Goal: Task Accomplishment & Management: Manage account settings

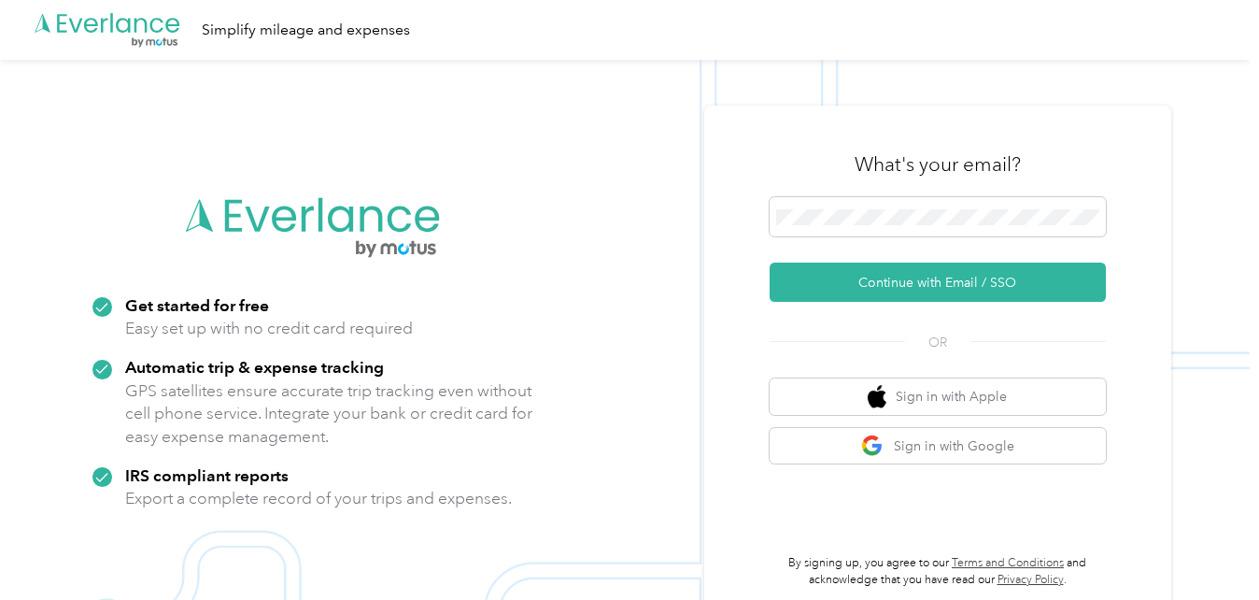
click at [916, 195] on div "What's your email?" at bounding box center [938, 164] width 336 height 65
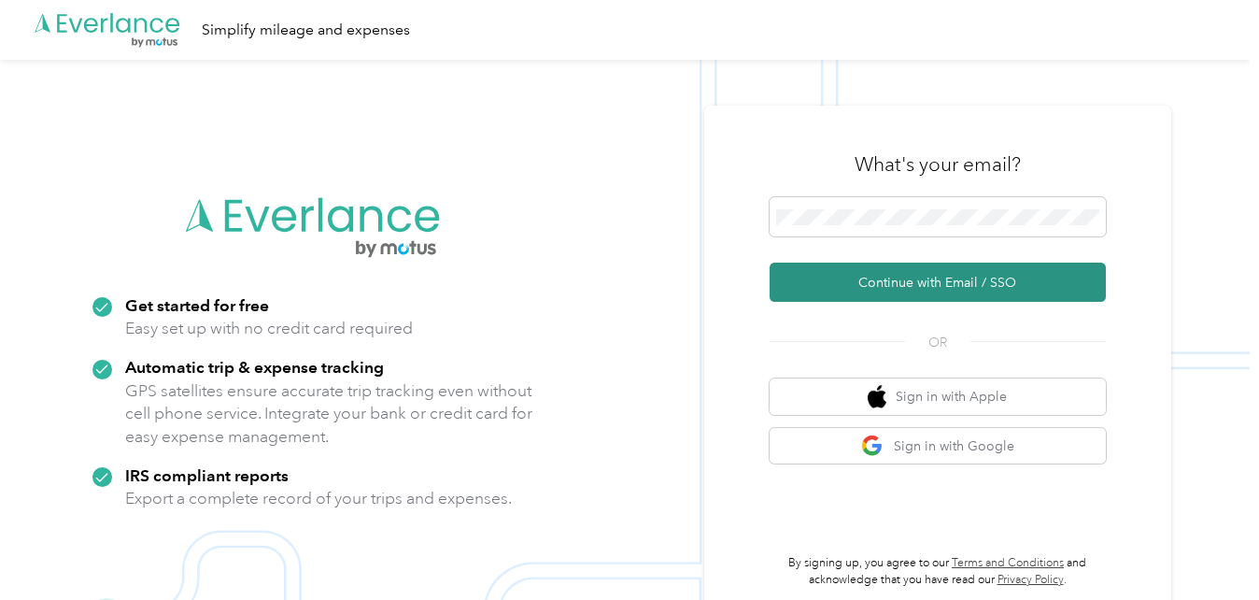
click at [934, 282] on button "Continue with Email / SSO" at bounding box center [938, 282] width 336 height 39
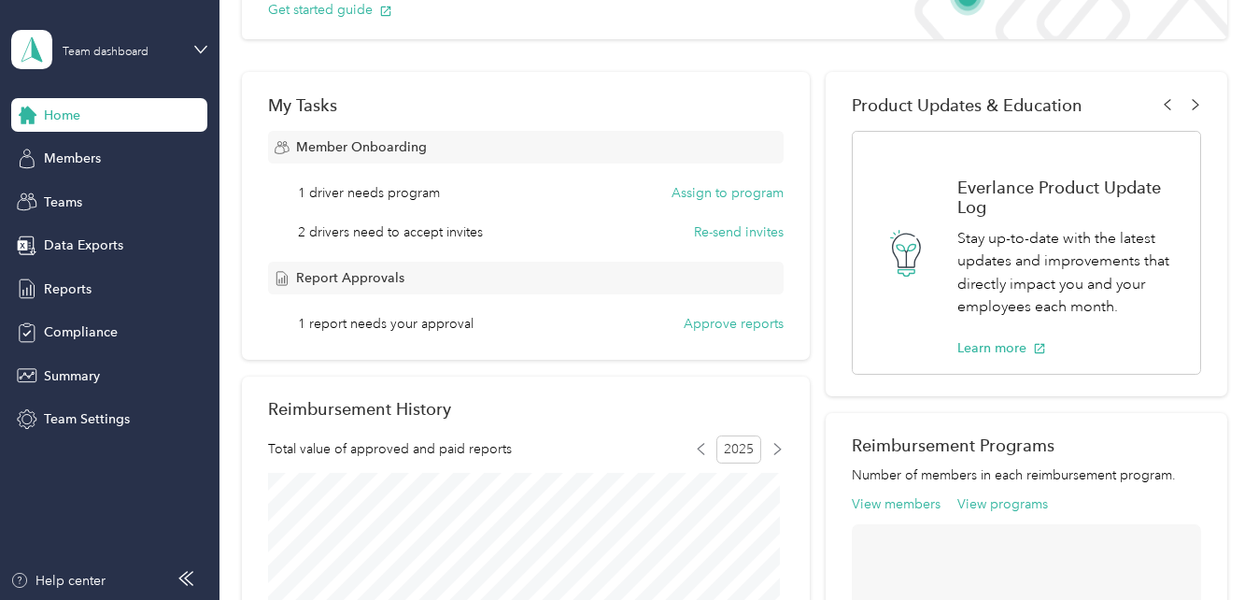
scroll to position [374, 0]
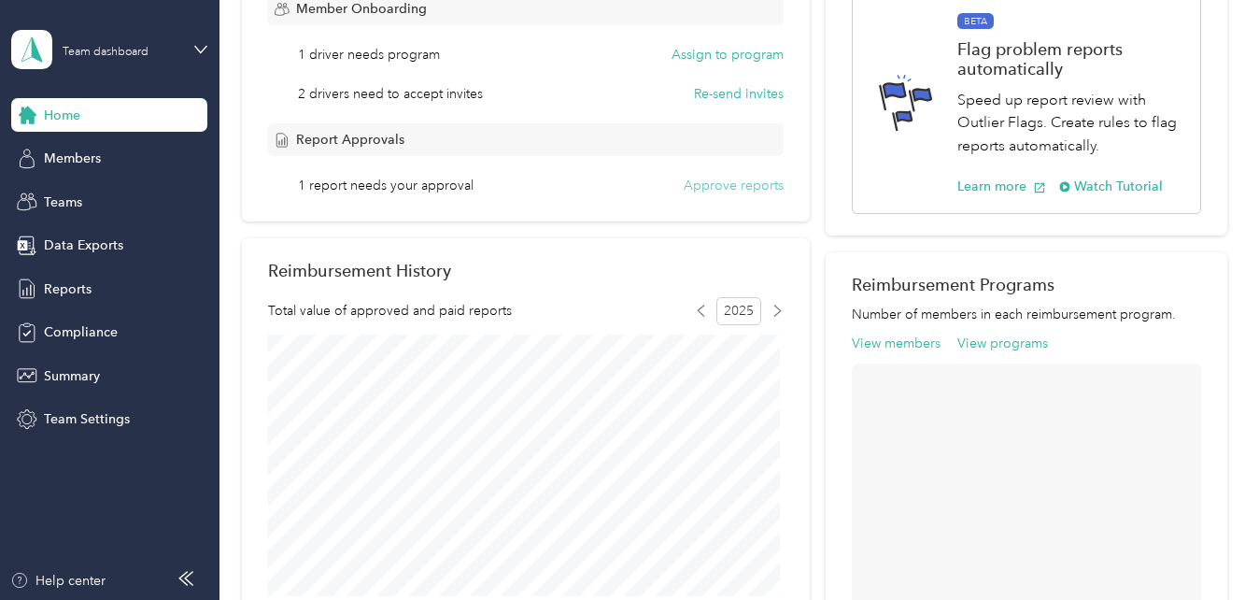
click at [707, 186] on button "Approve reports" at bounding box center [734, 186] width 100 height 20
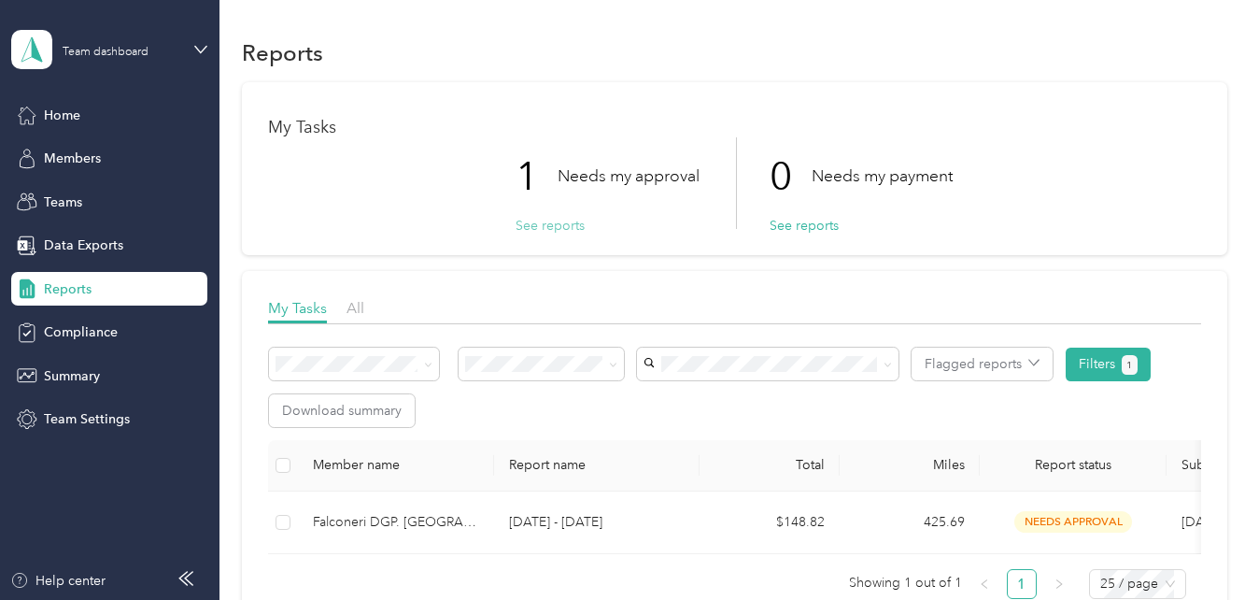
click at [560, 227] on button "See reports" at bounding box center [550, 226] width 69 height 20
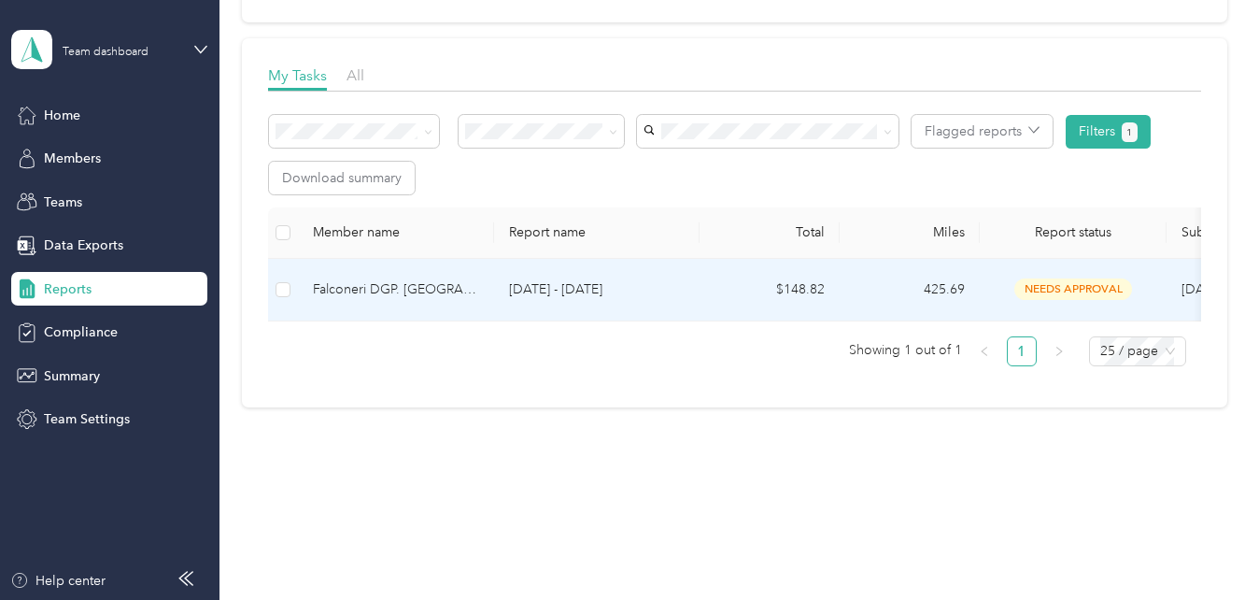
click at [1048, 278] on span "needs approval" at bounding box center [1074, 288] width 118 height 21
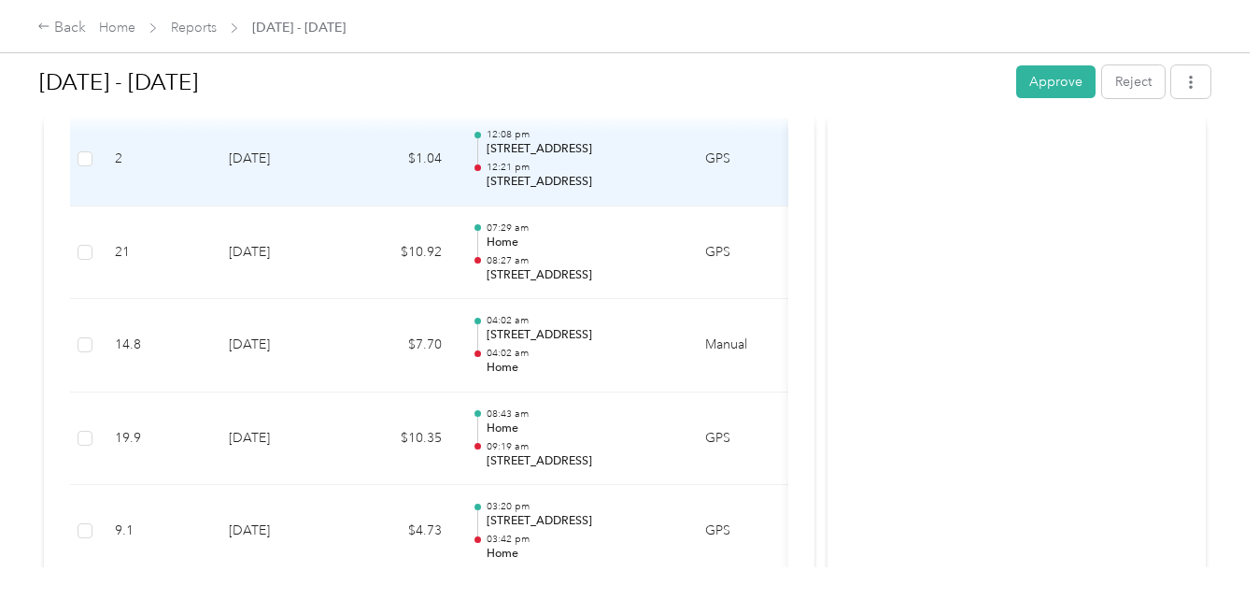
scroll to position [561, 0]
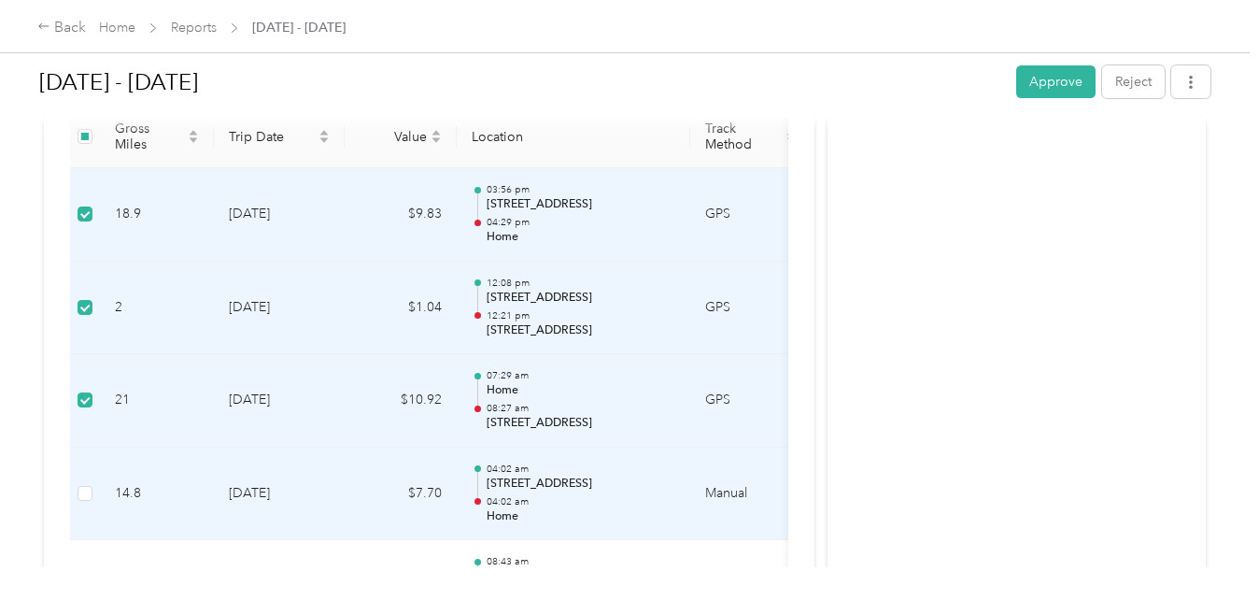
click at [76, 491] on td at bounding box center [85, 493] width 30 height 93
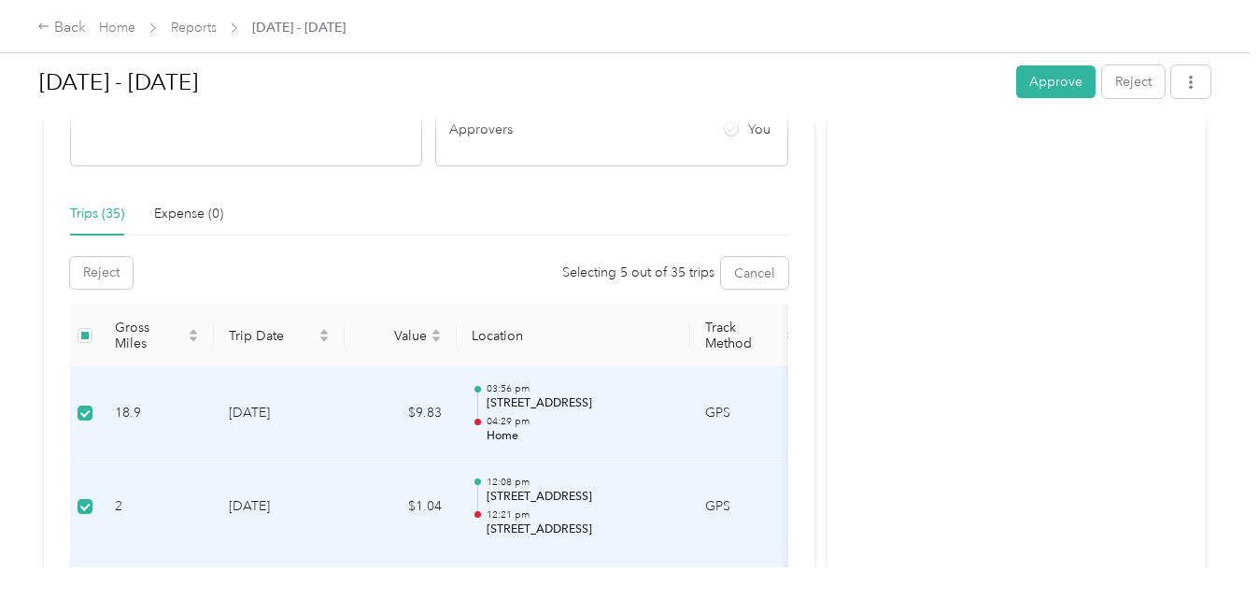
scroll to position [392, 0]
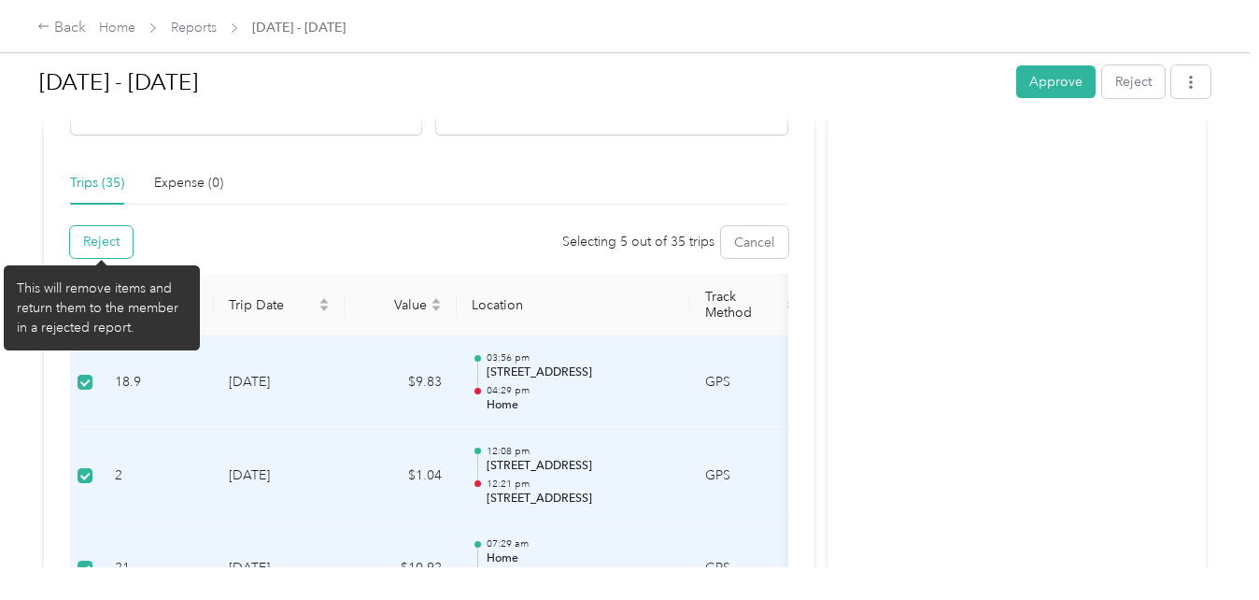
click at [101, 238] on button "Reject" at bounding box center [101, 242] width 63 height 32
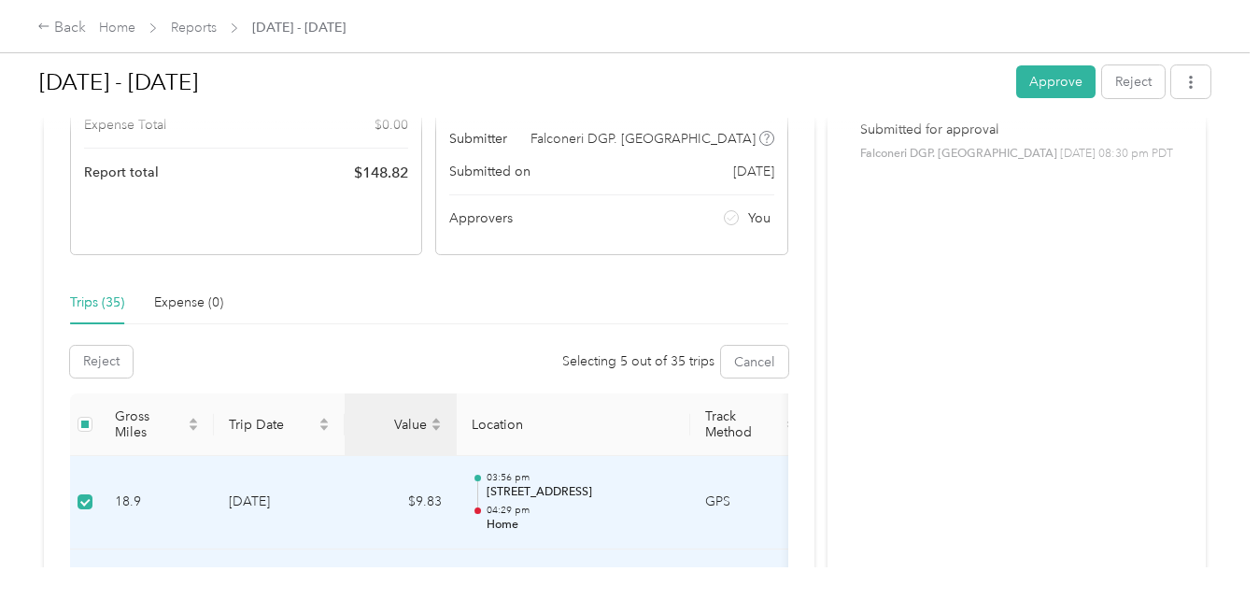
scroll to position [280, 0]
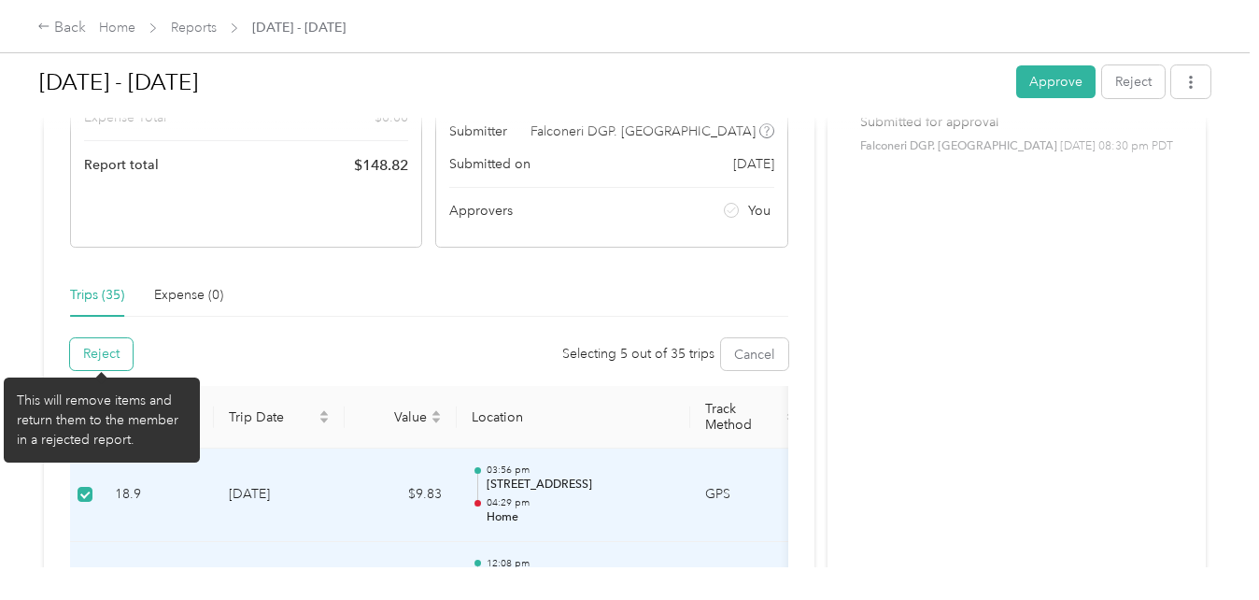
click at [102, 355] on button "Reject" at bounding box center [101, 354] width 63 height 32
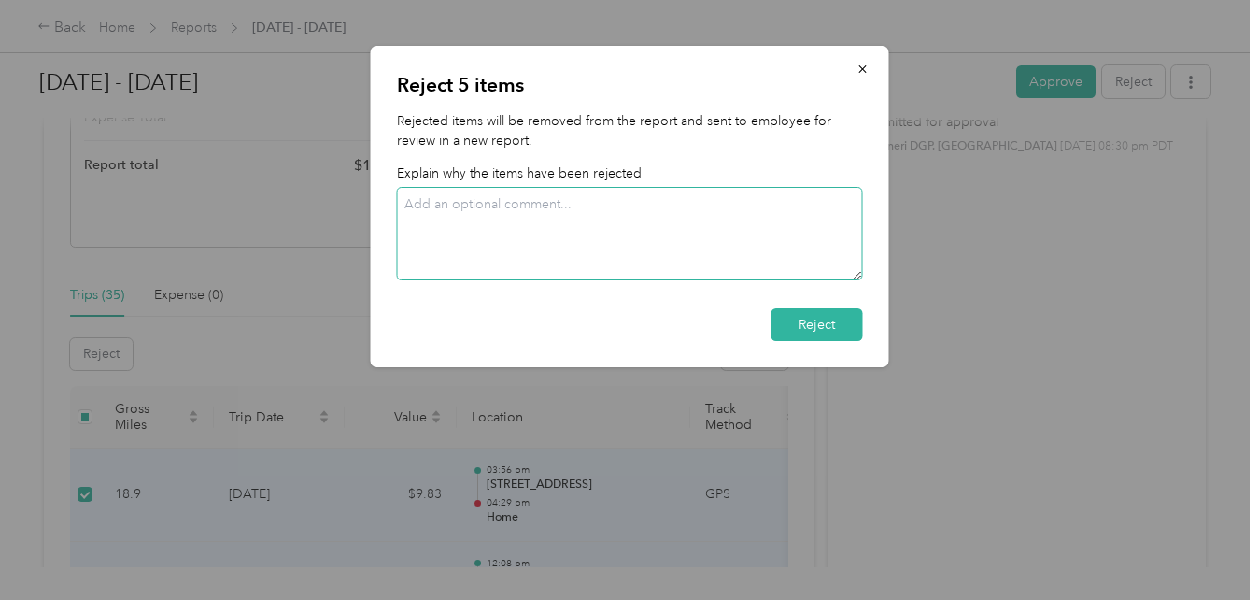
click at [597, 204] on textarea at bounding box center [630, 233] width 466 height 93
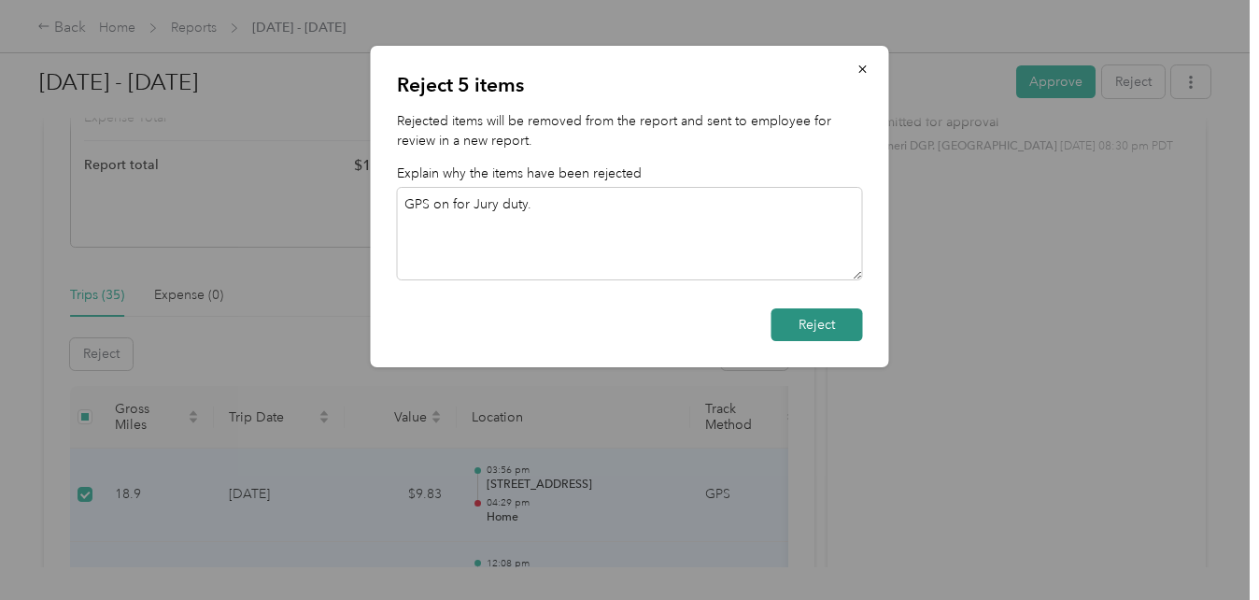
type textarea "GPS on for Jury duty."
click at [817, 323] on button "Reject" at bounding box center [818, 324] width 92 height 33
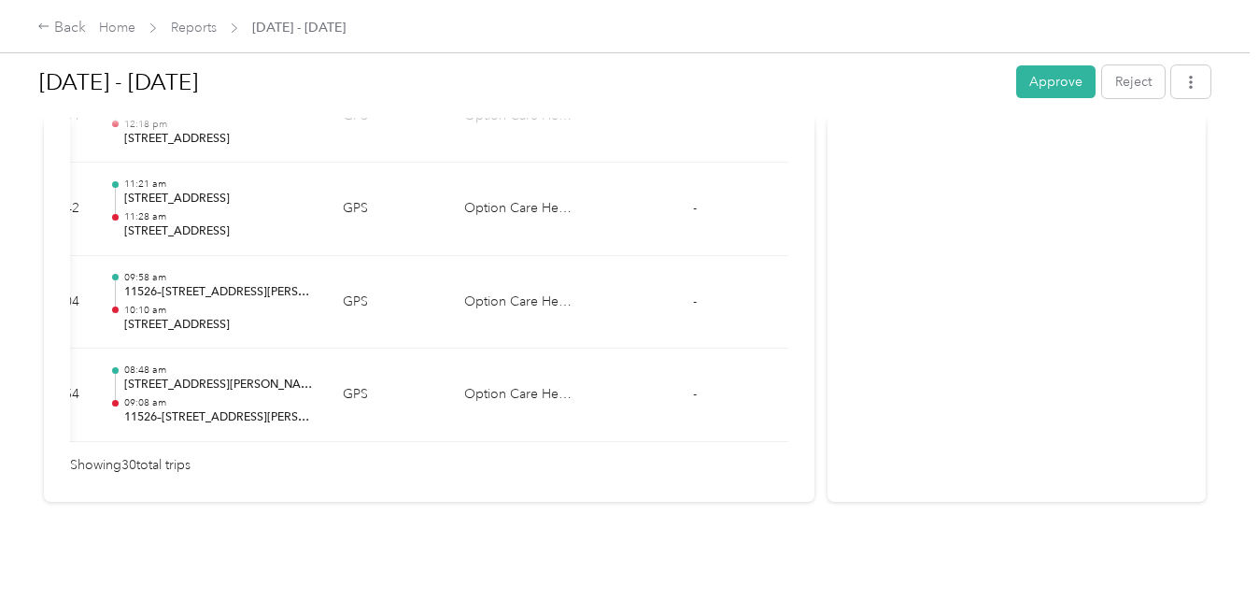
scroll to position [0, 377]
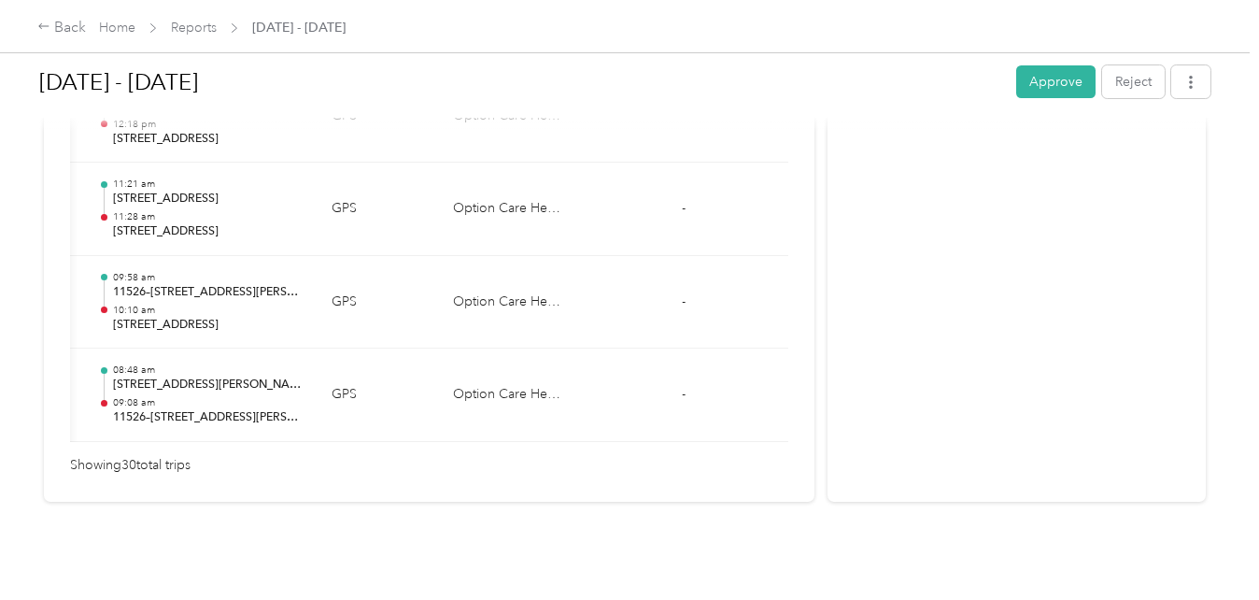
drag, startPoint x: 746, startPoint y: 419, endPoint x: 532, endPoint y: 453, distance: 217.6
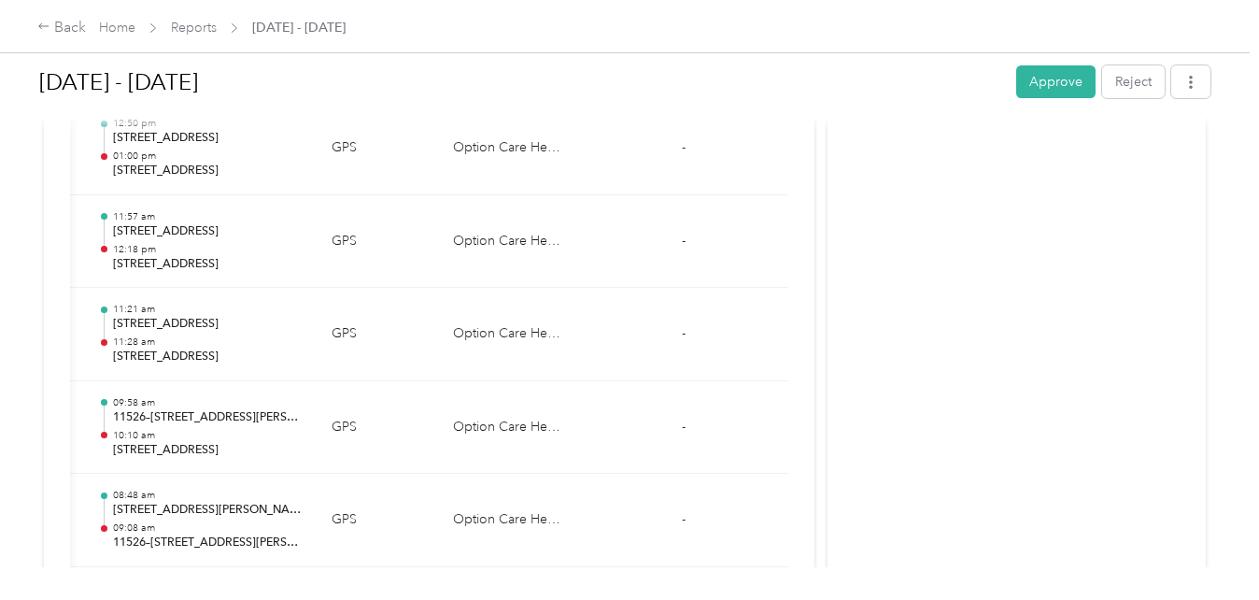
scroll to position [3049, 0]
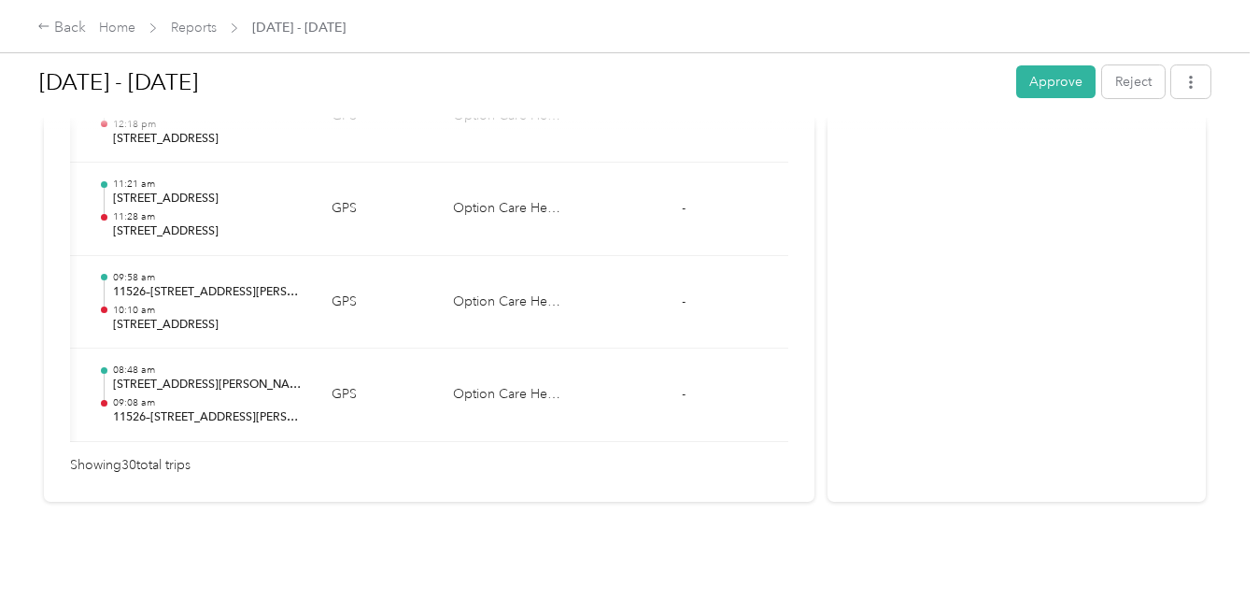
click at [180, 455] on span "Showing 30 total trips" at bounding box center [130, 465] width 121 height 21
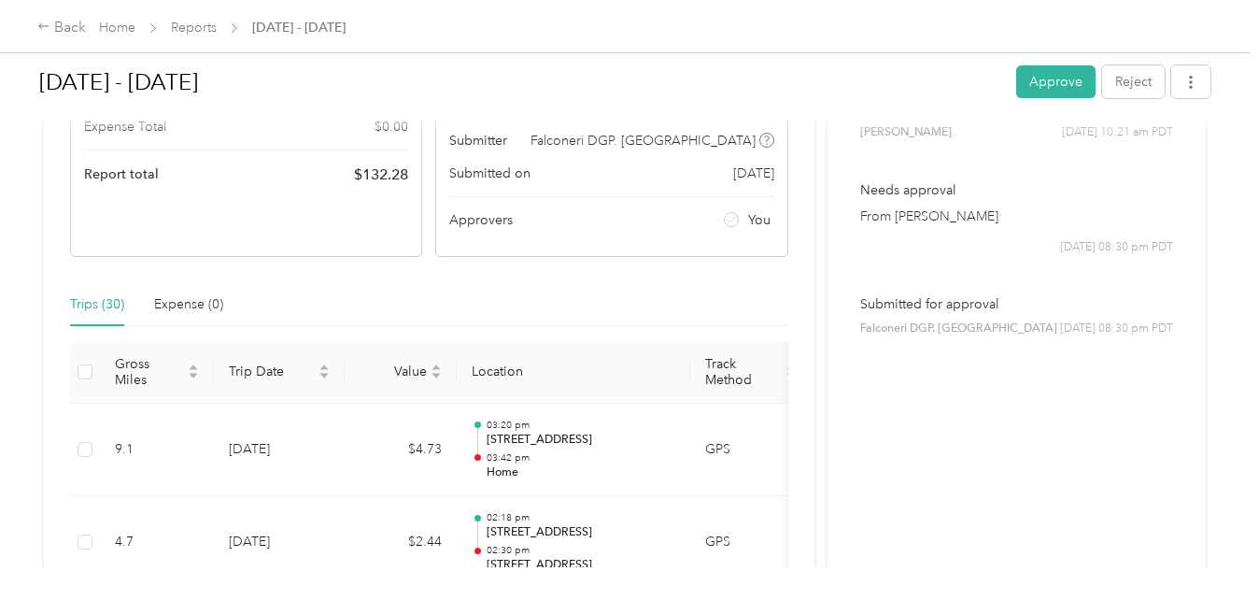
scroll to position [280, 0]
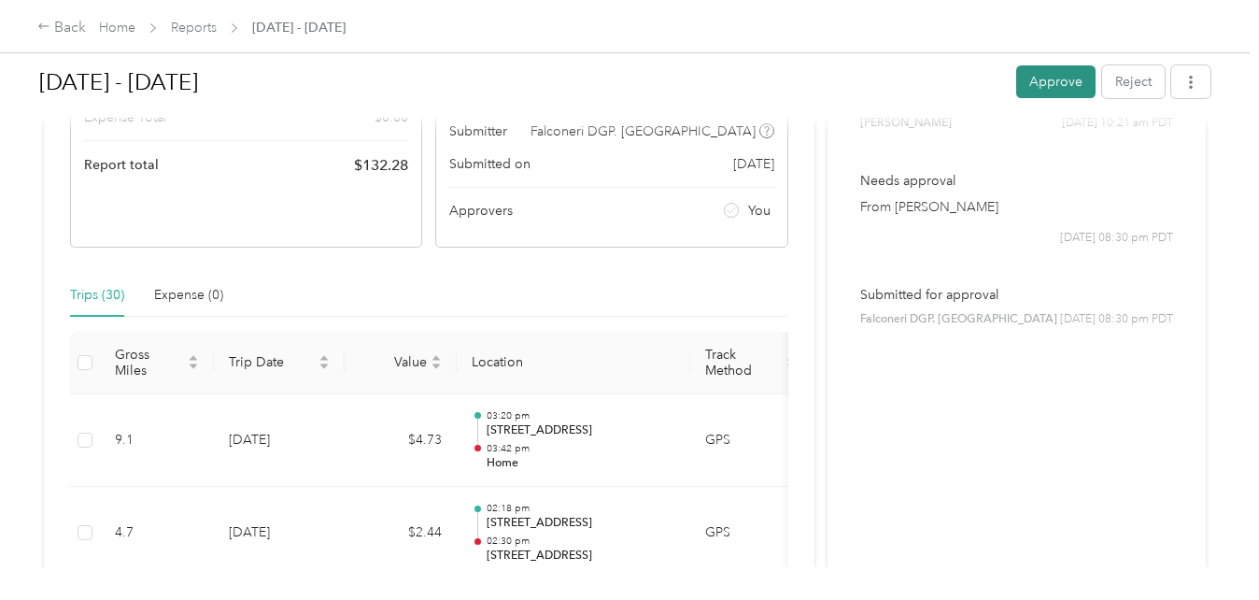
click at [1057, 83] on button "Approve" at bounding box center [1055, 81] width 79 height 33
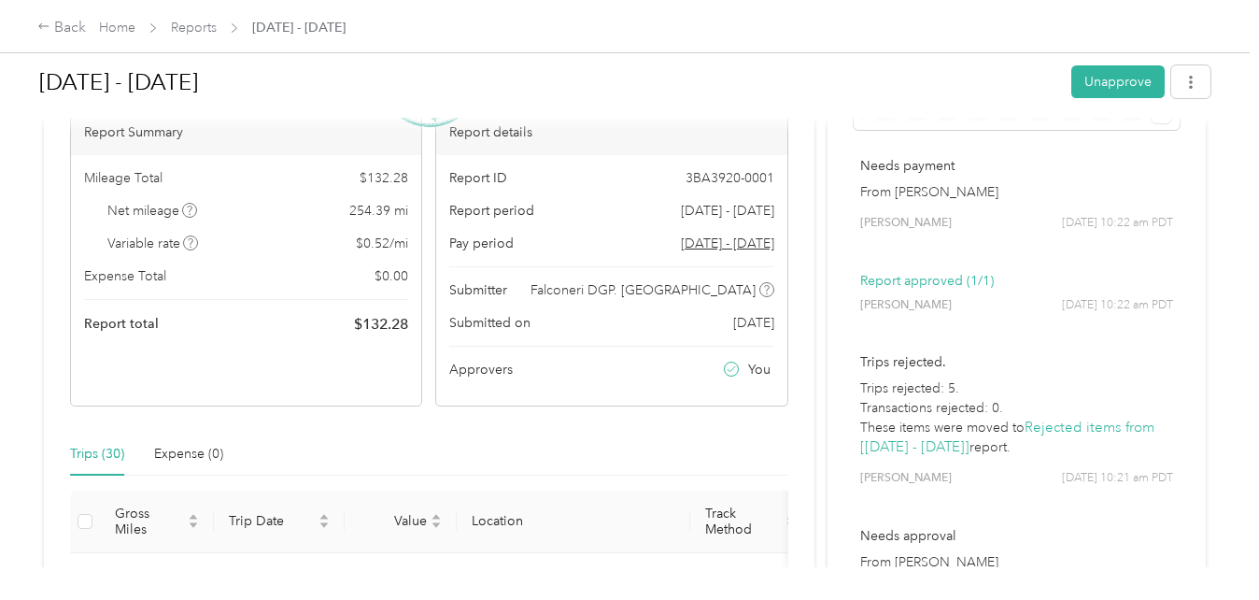
scroll to position [0, 0]
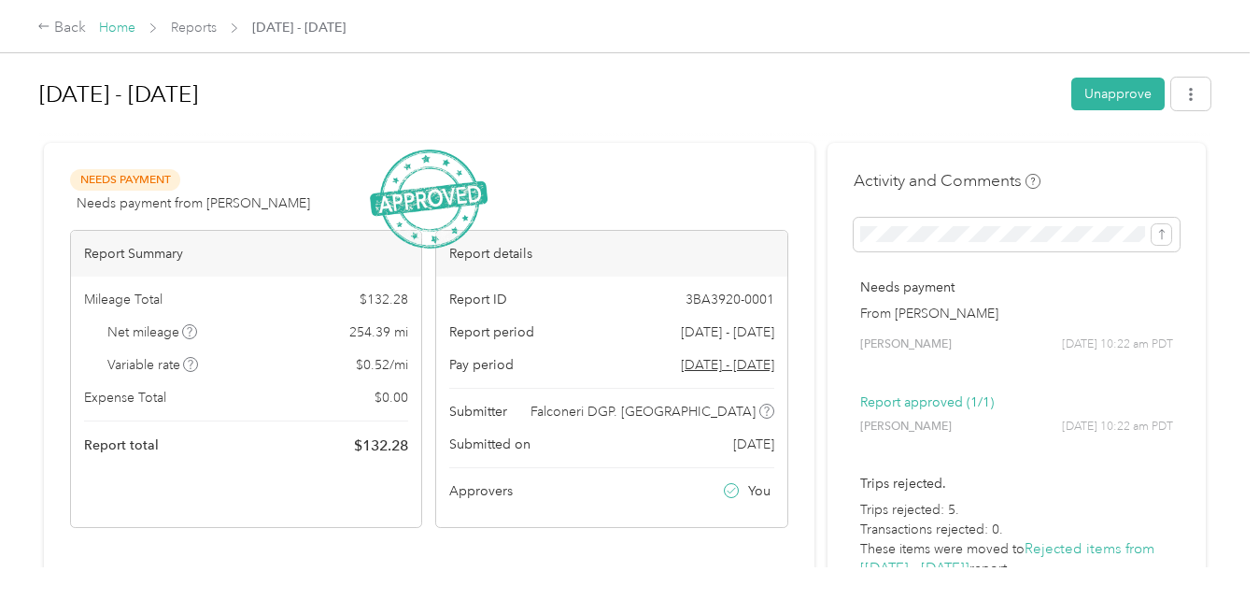
click at [121, 27] on link "Home" at bounding box center [117, 28] width 36 height 16
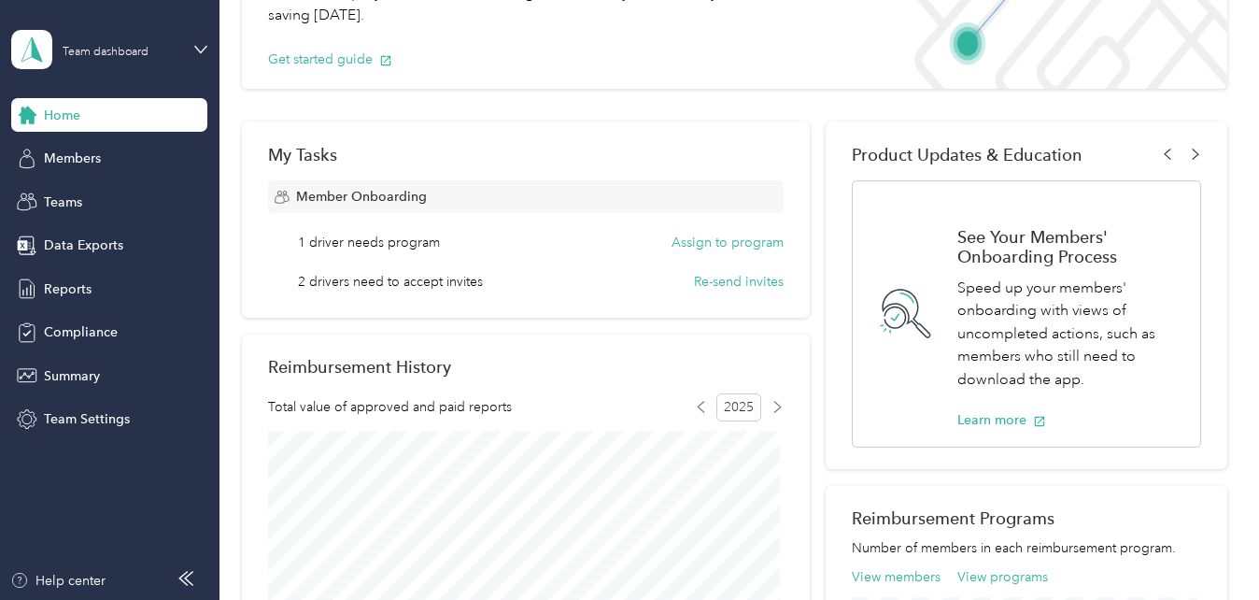
scroll to position [187, 0]
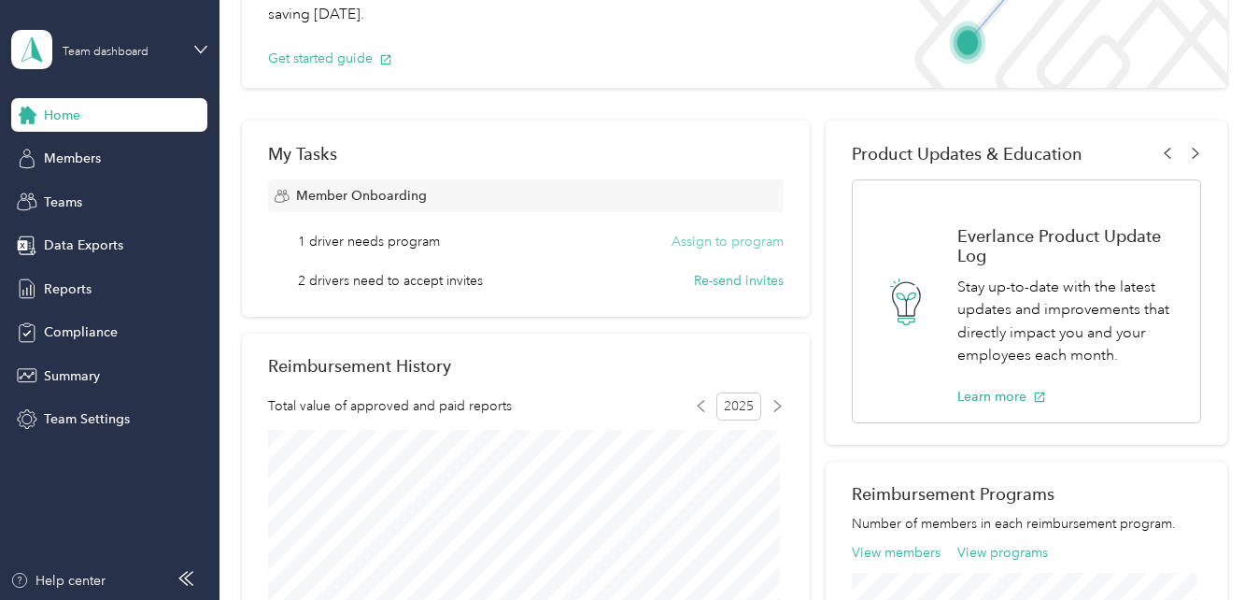
click at [693, 244] on button "Assign to program" at bounding box center [728, 242] width 112 height 20
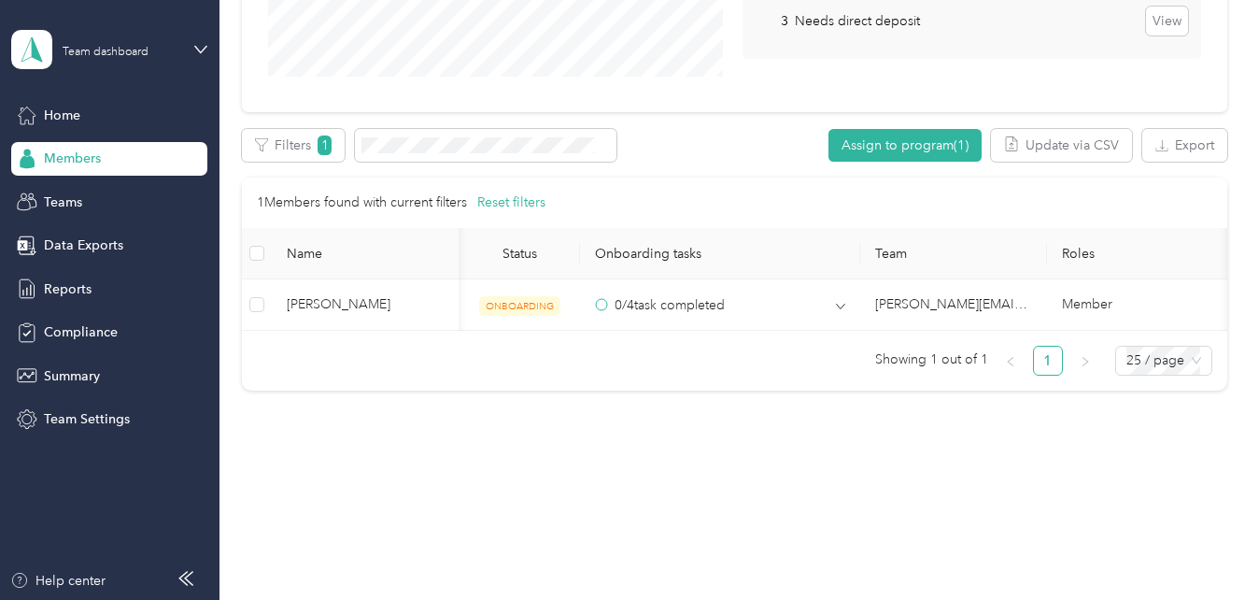
scroll to position [0, 193]
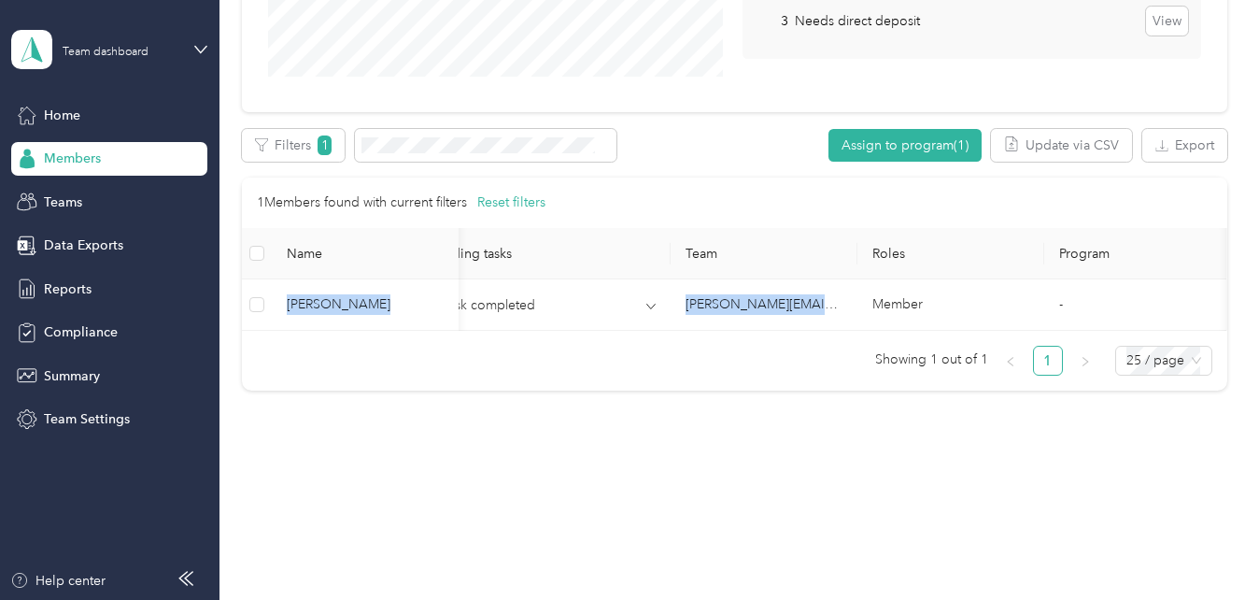
drag, startPoint x: 822, startPoint y: 313, endPoint x: 482, endPoint y: 329, distance: 340.4
click at [482, 329] on div "Andrew Imbat ONBOARDING 0 / 4 task completed teri.combs@optioncare.com Member -" at bounding box center [734, 304] width 985 height 51
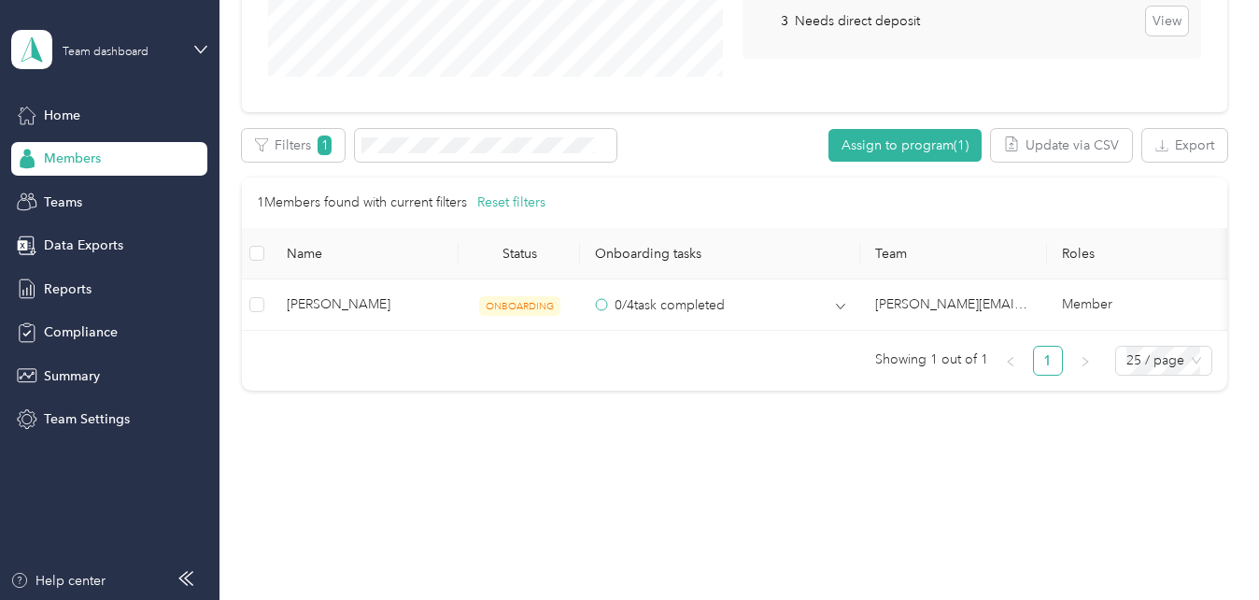
click at [601, 530] on div "Members All Members 15 Onboarding 3 NEW Onboarding tasks Number of members with…" at bounding box center [735, 300] width 1030 height 600
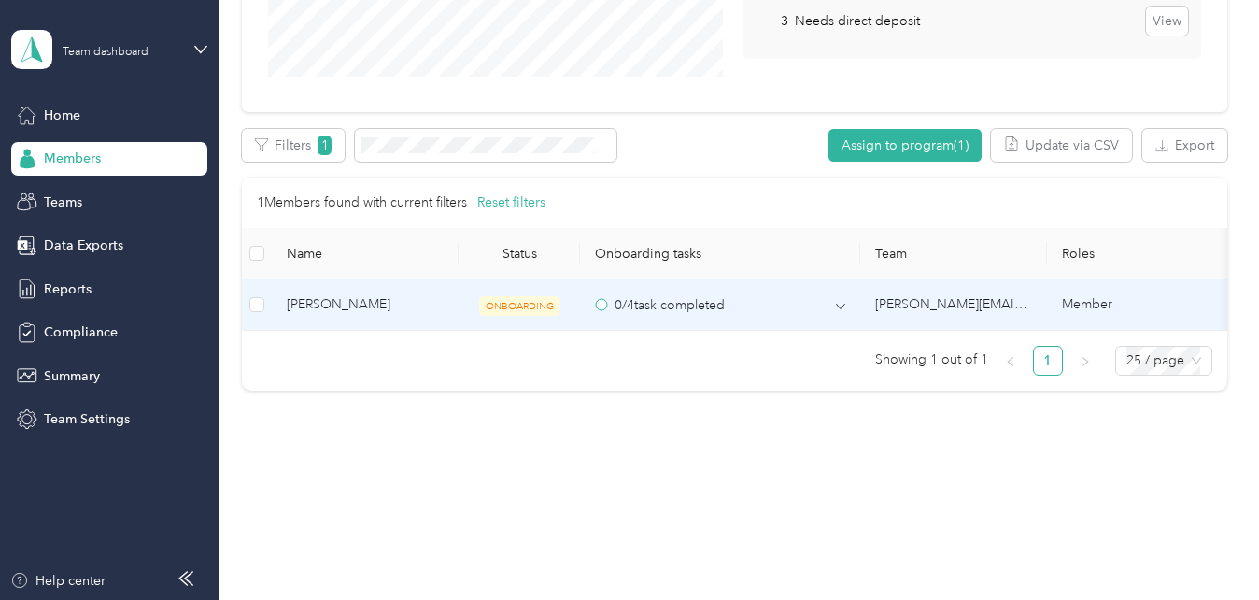
click at [539, 296] on span "ONBOARDING" at bounding box center [519, 306] width 81 height 20
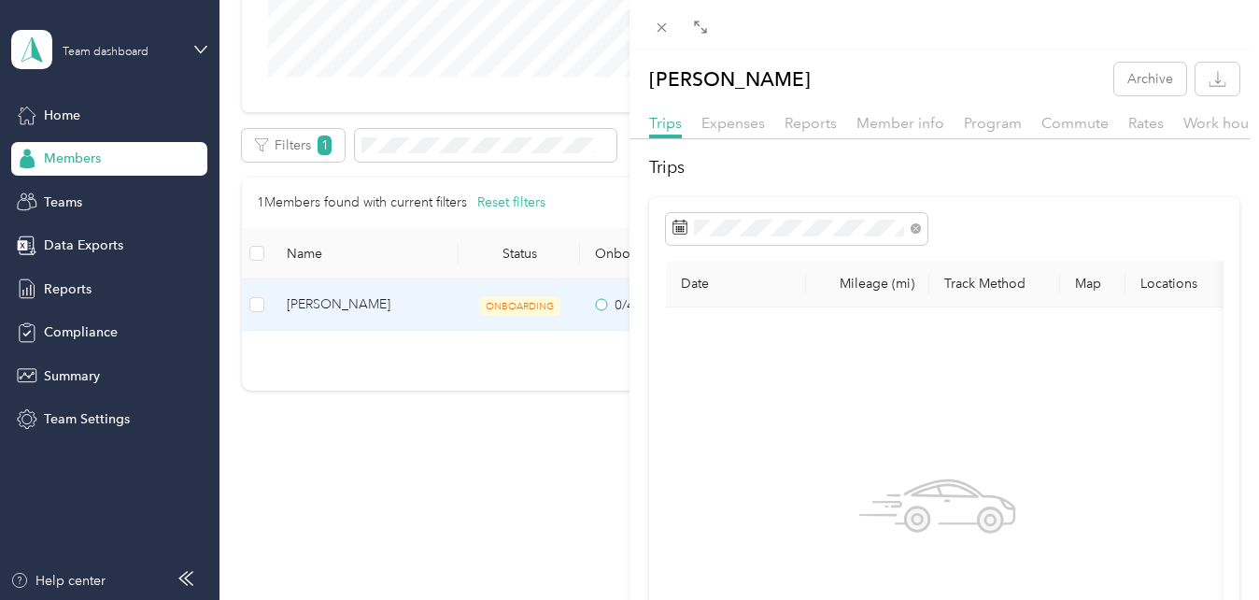
click at [516, 491] on div "Andrew Imbat Archive Trips Expenses Reports Member info Program Commute Rates W…" at bounding box center [629, 300] width 1259 height 600
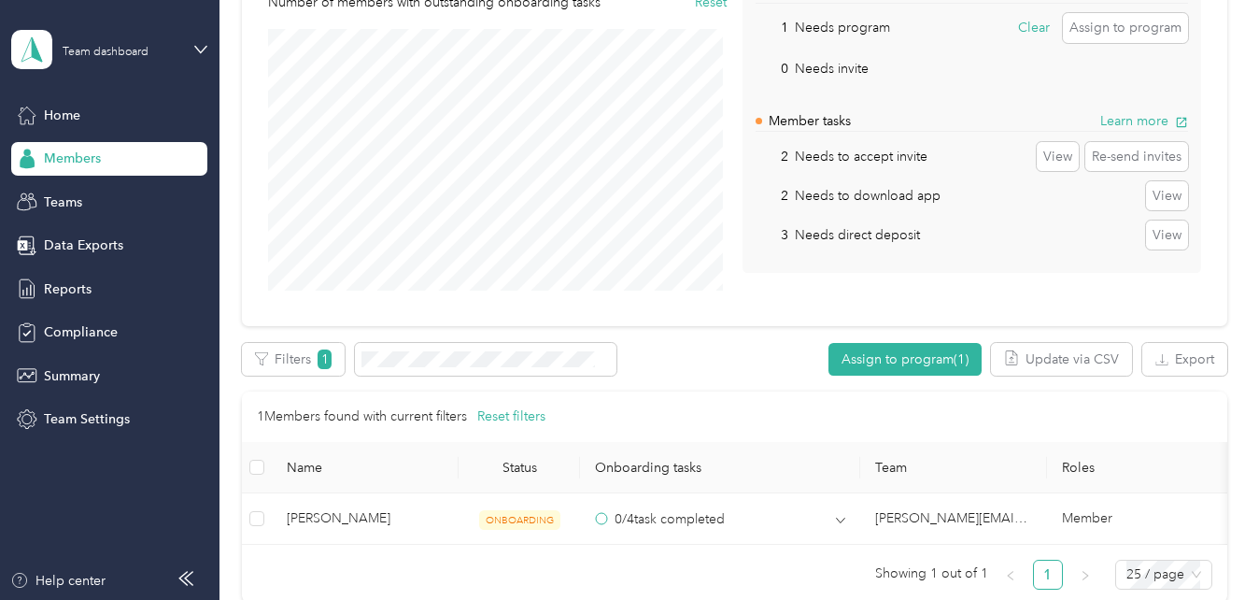
scroll to position [247, 0]
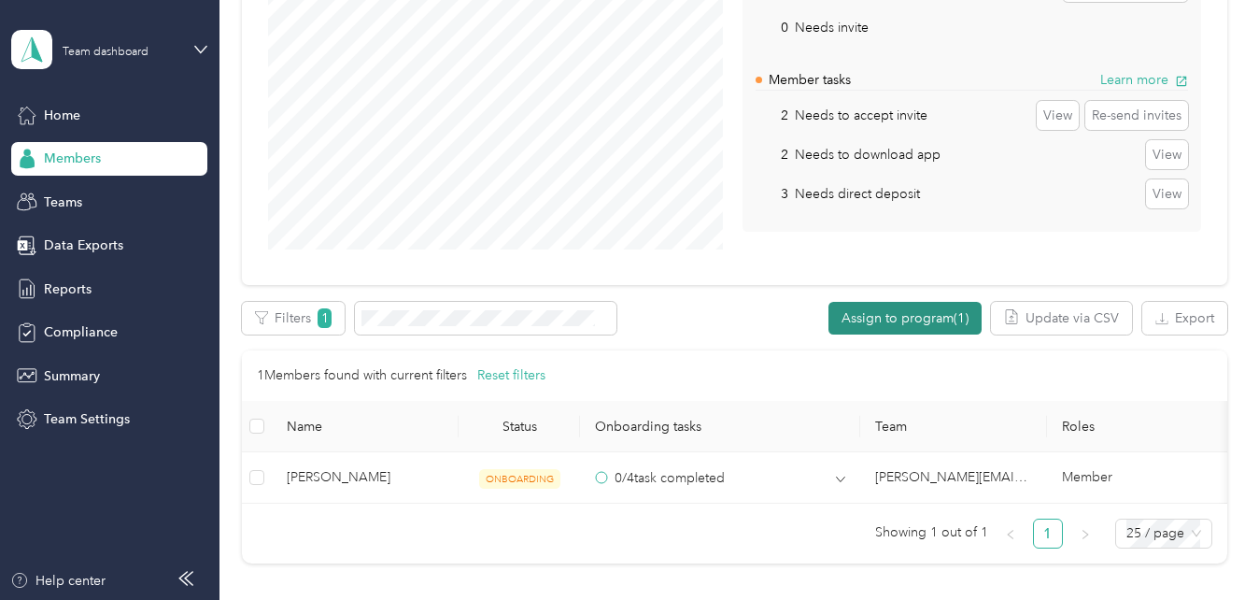
click at [916, 310] on button "Assign to program (1)" at bounding box center [905, 318] width 153 height 33
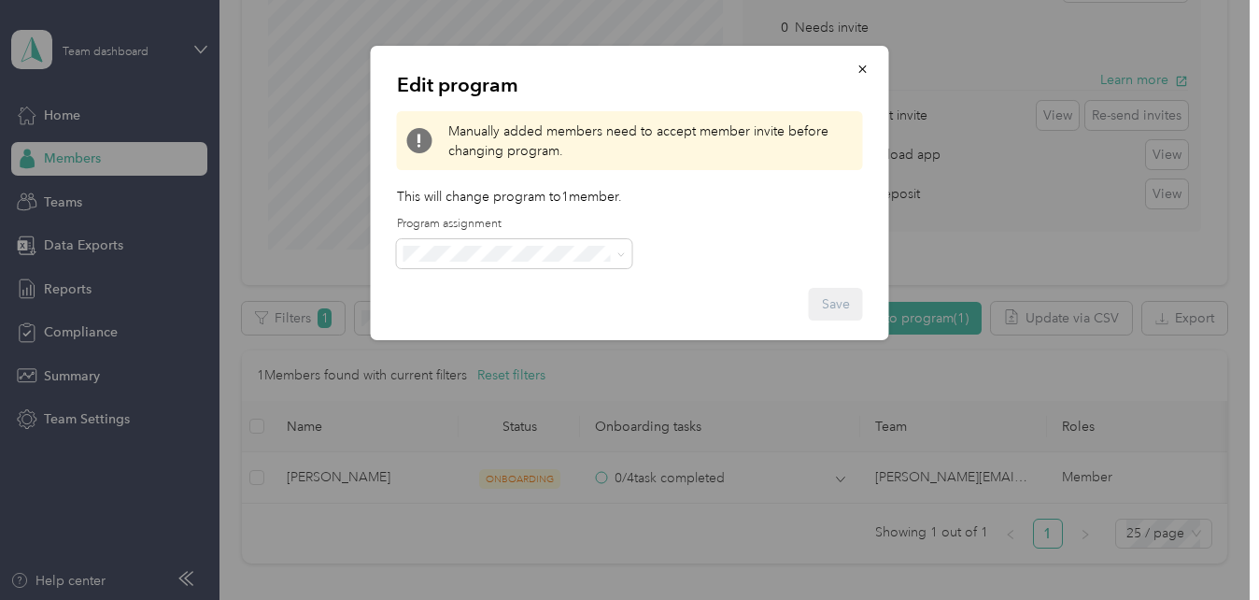
click at [916, 319] on div "Edit program Manually added members need to accept member invite before changin…" at bounding box center [889, 196] width 518 height 300
click at [863, 68] on icon "button" at bounding box center [862, 68] width 7 height 7
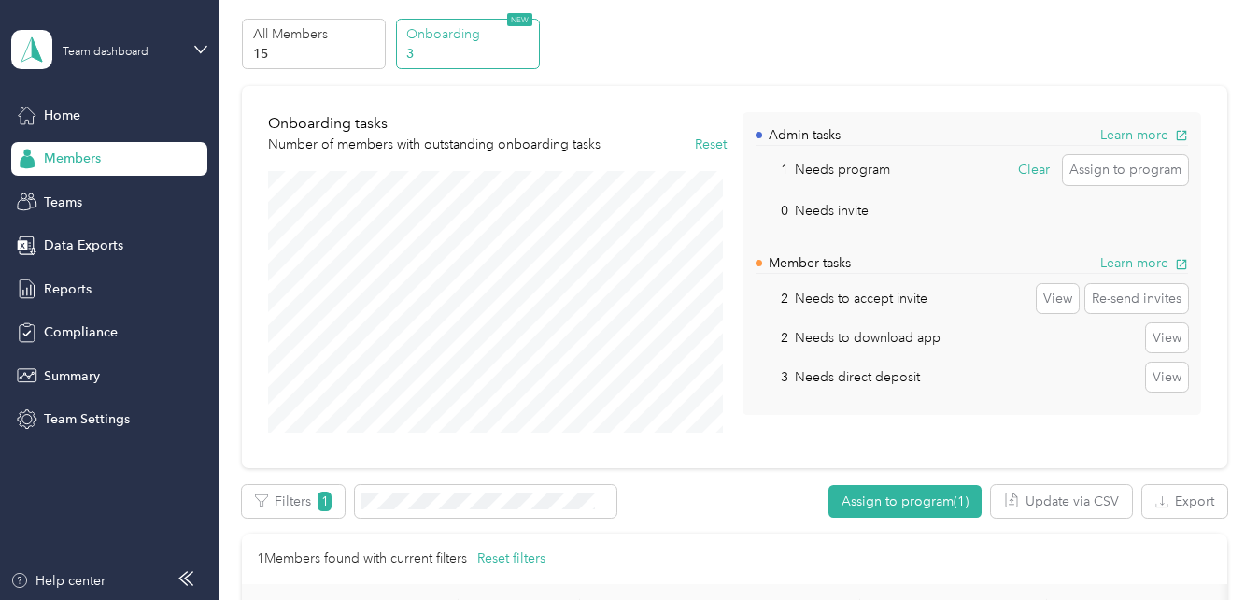
scroll to position [0, 0]
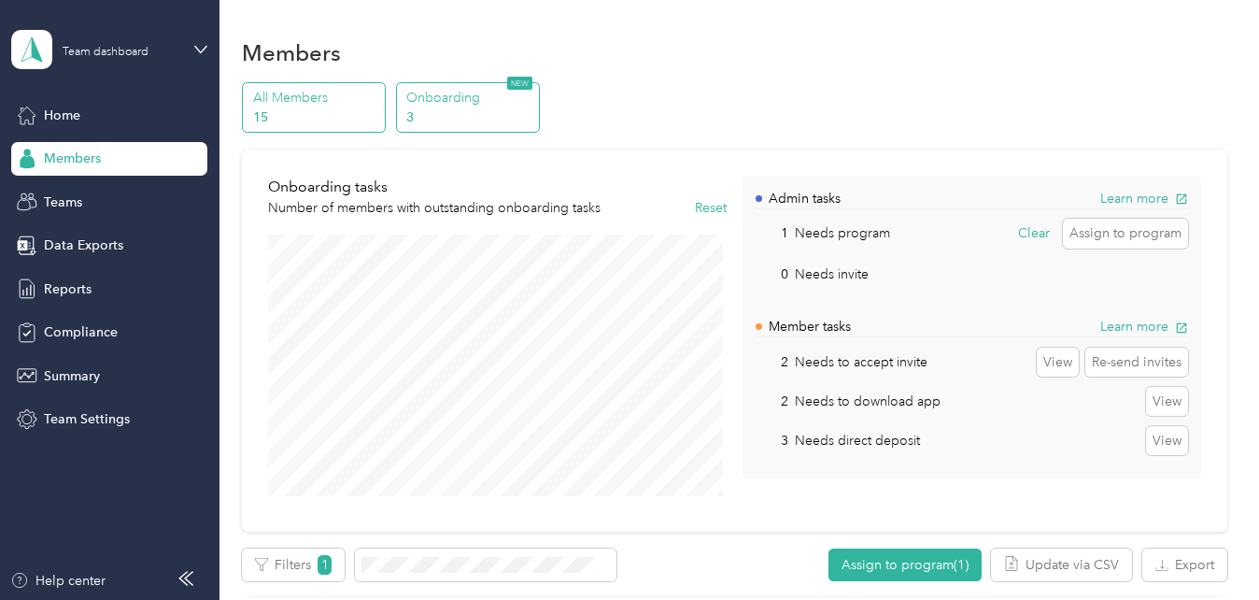
click at [317, 112] on p "15" at bounding box center [316, 117] width 127 height 20
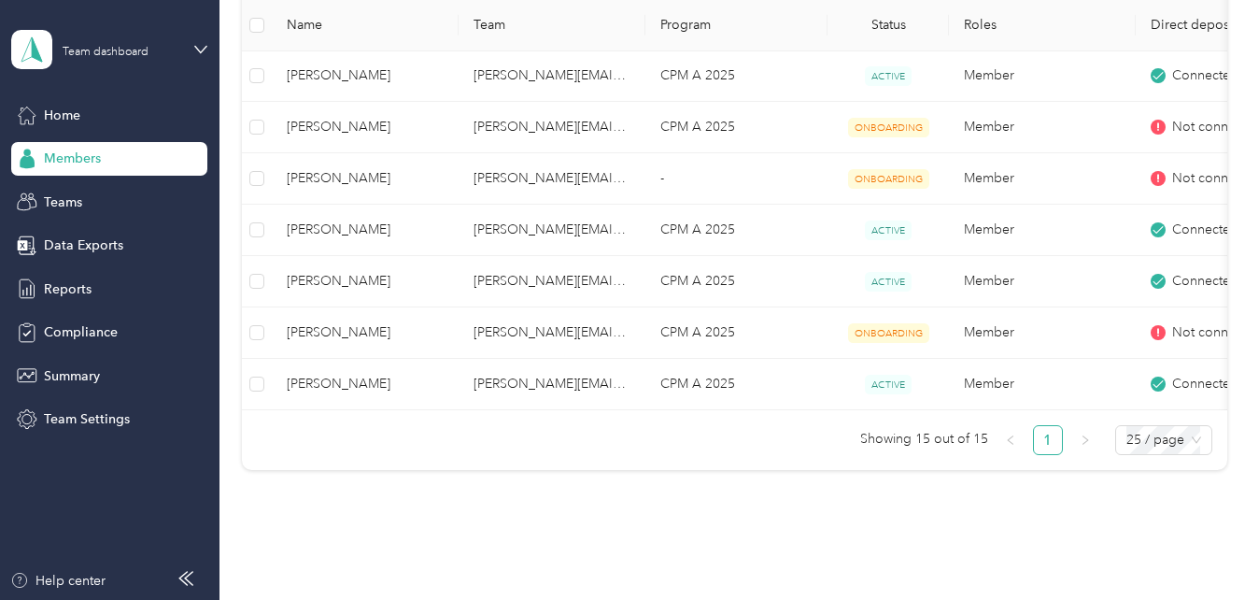
drag, startPoint x: 640, startPoint y: 429, endPoint x: 699, endPoint y: 426, distance: 58.9
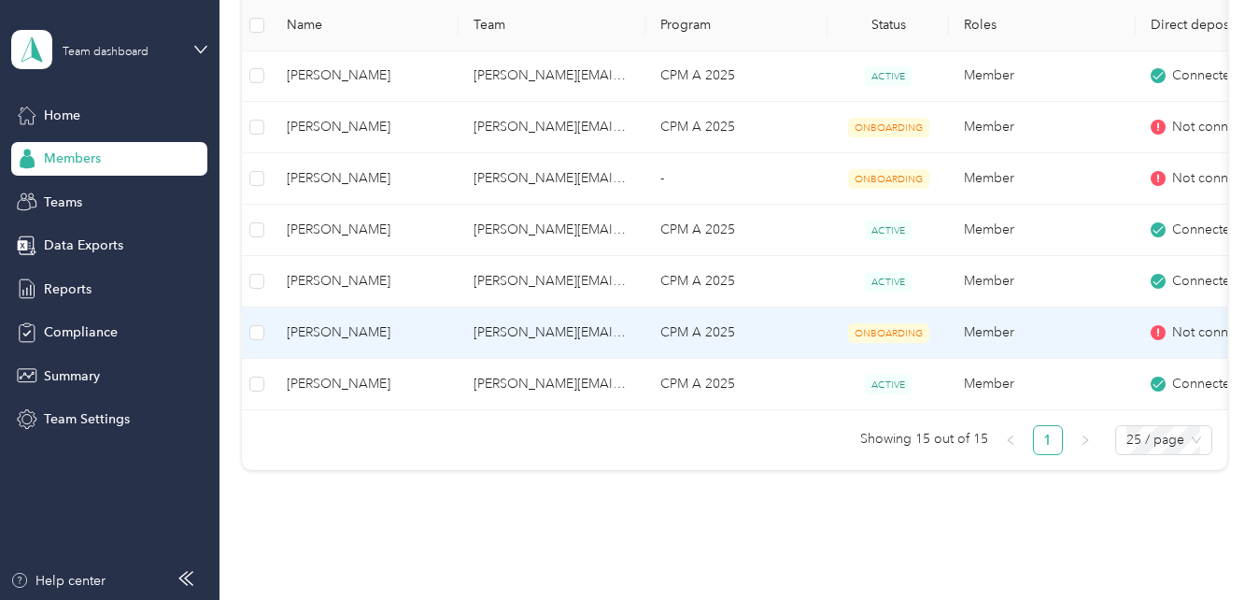
click at [396, 335] on span "Maria Margarita Garcia" at bounding box center [365, 332] width 157 height 21
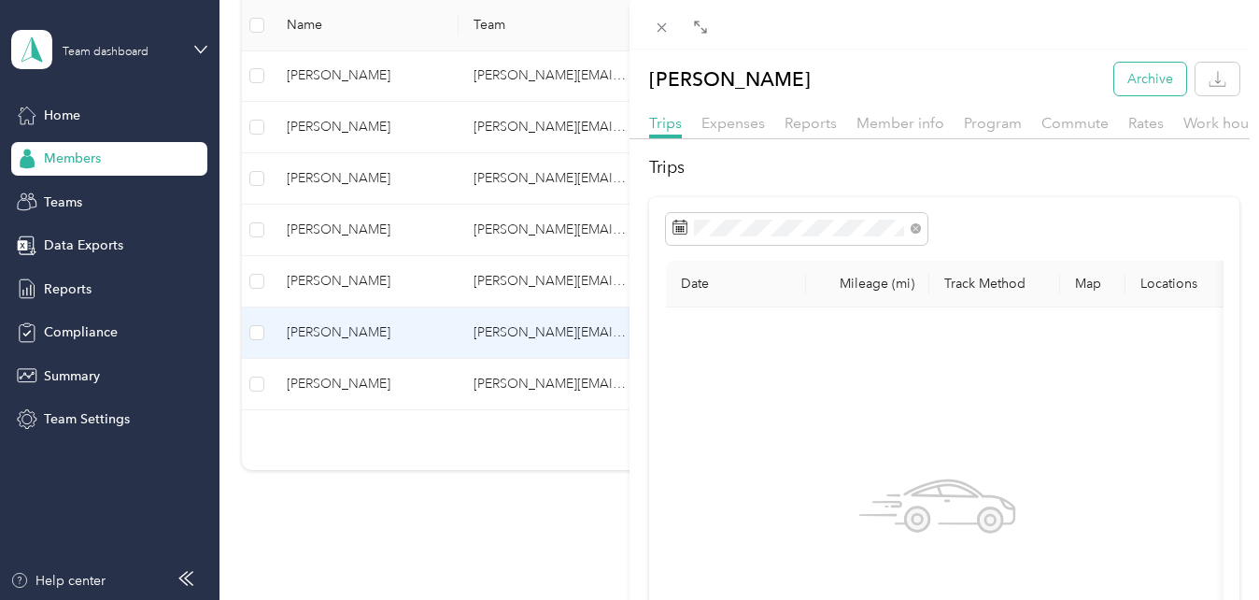
click at [1143, 80] on button "Archive" at bounding box center [1150, 79] width 72 height 33
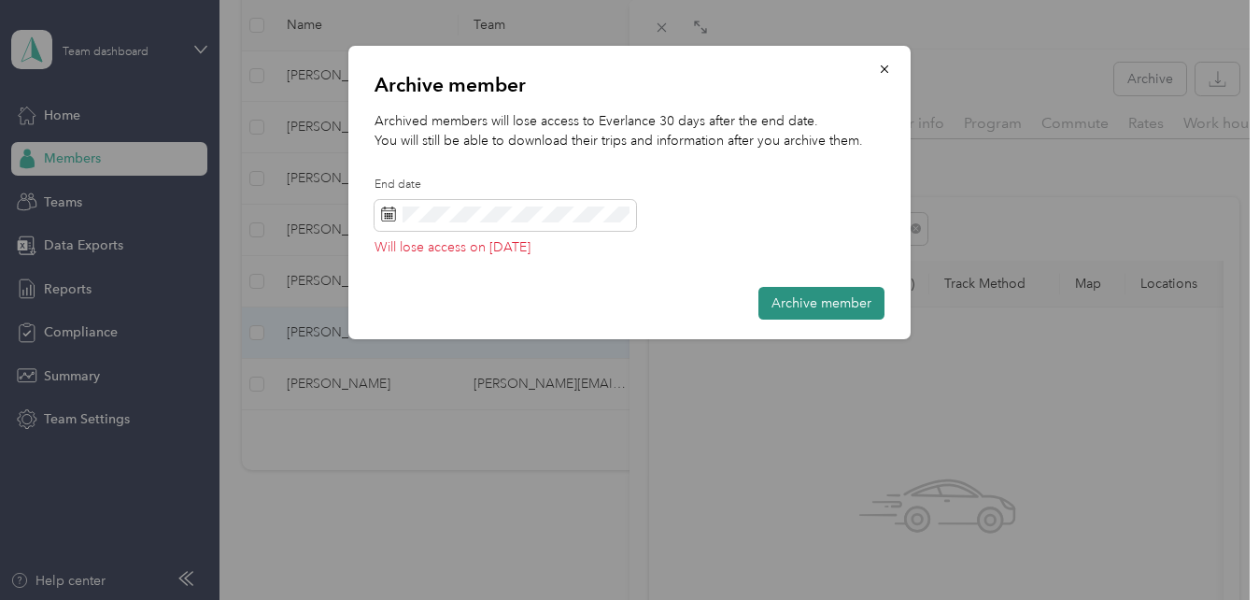
click at [810, 302] on button "Archive member" at bounding box center [822, 303] width 126 height 33
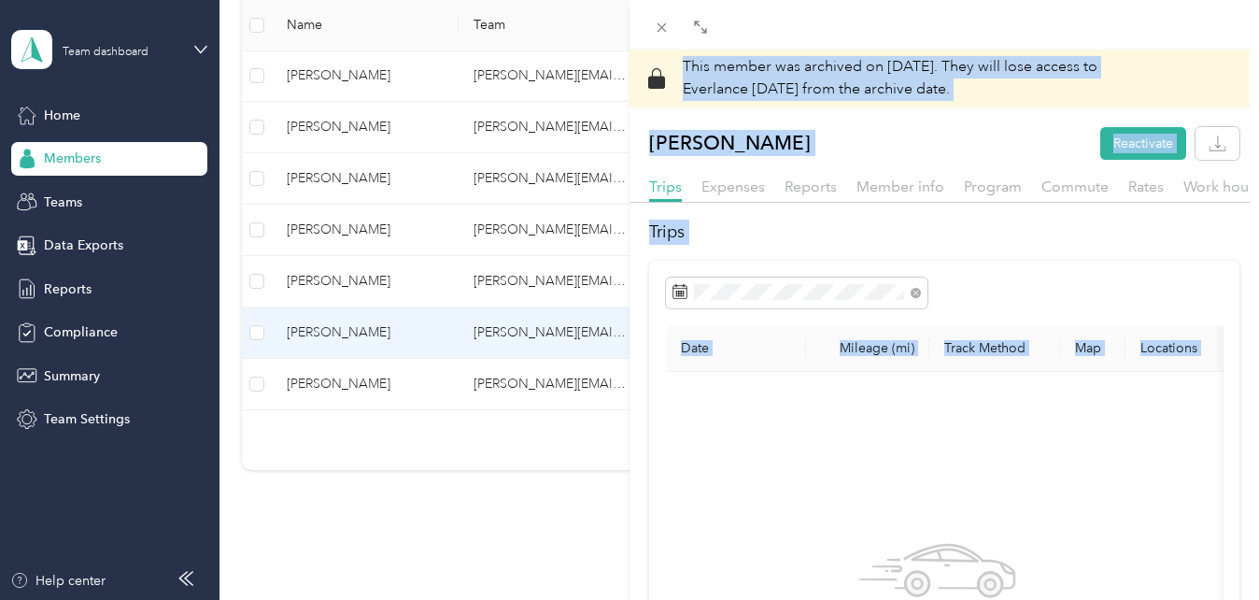
drag, startPoint x: 517, startPoint y: 415, endPoint x: 712, endPoint y: 404, distance: 195.6
click at [712, 403] on div "This member was archived on October 1, 2025 . They will lose access to Everlanc…" at bounding box center [629, 300] width 1259 height 600
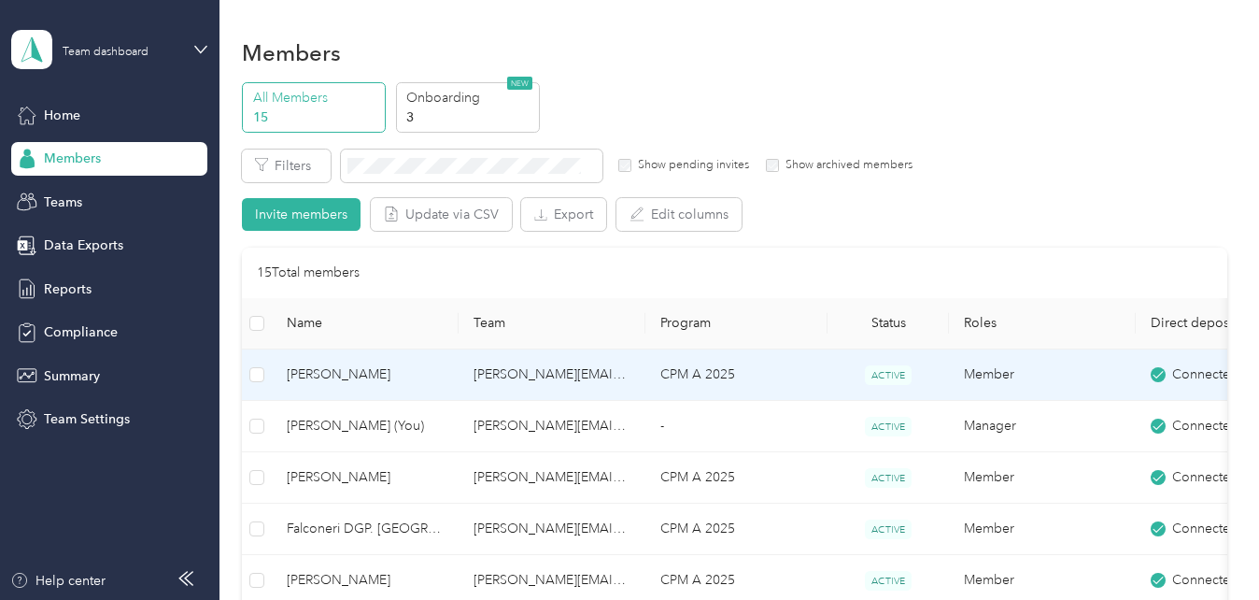
click at [348, 377] on span "Alison Saldana" at bounding box center [365, 374] width 157 height 21
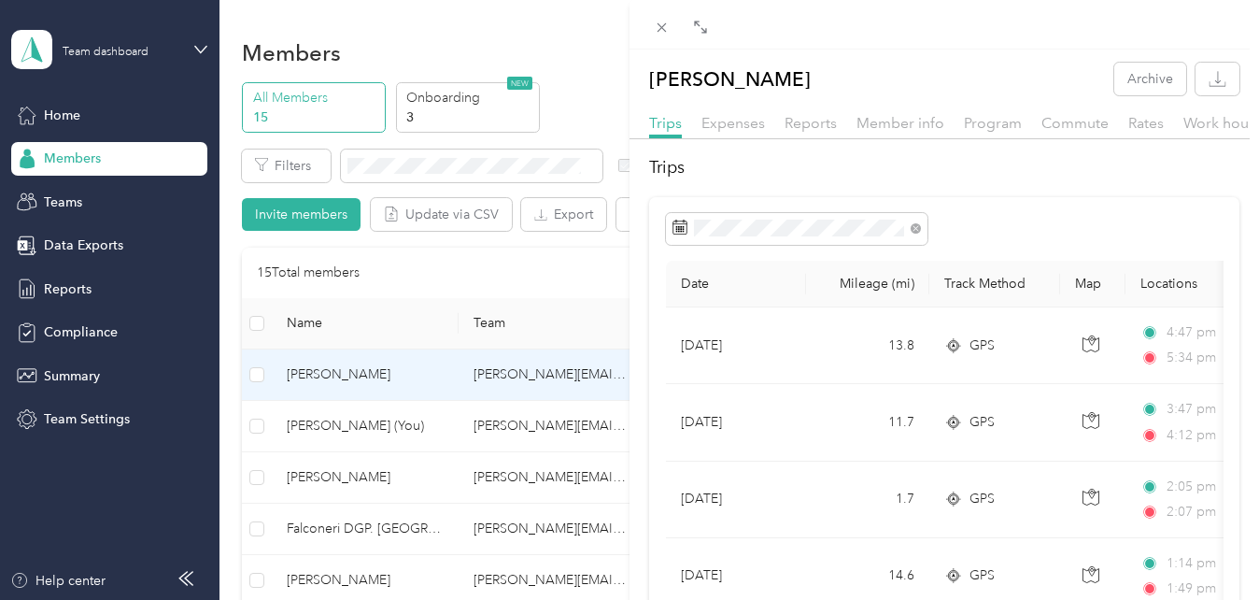
click at [919, 40] on div at bounding box center [945, 25] width 630 height 50
click at [476, 111] on div "Alison Saldana Archive Trips Expenses Reports Member info Program Commute Rates…" at bounding box center [629, 300] width 1259 height 600
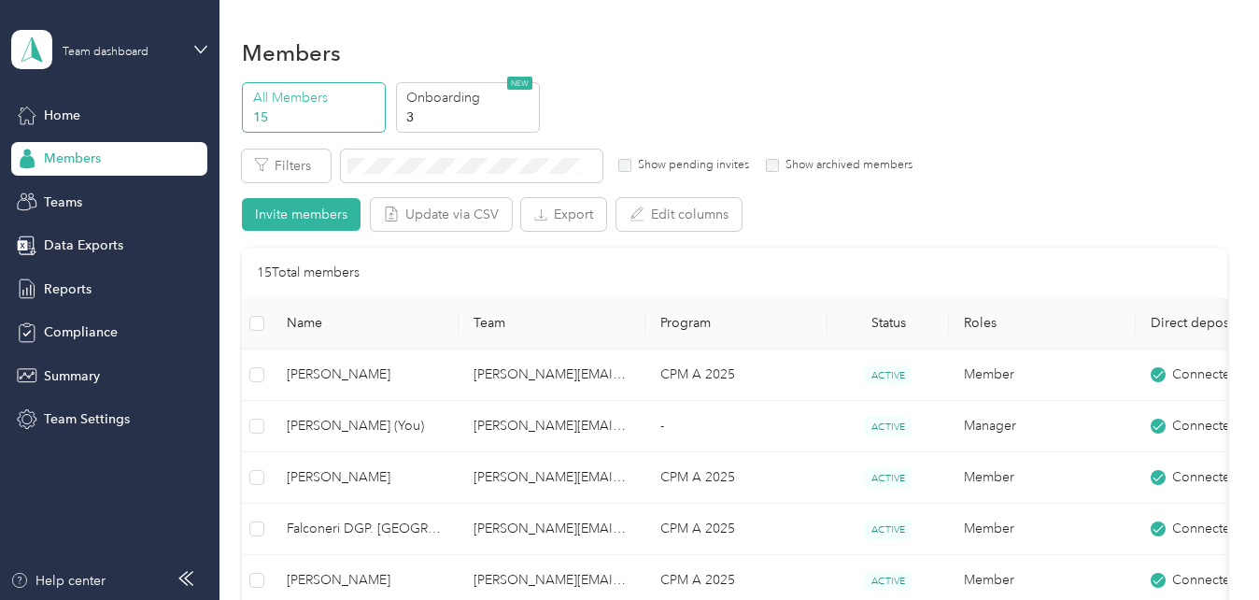
click at [476, 111] on p "3" at bounding box center [469, 117] width 127 height 20
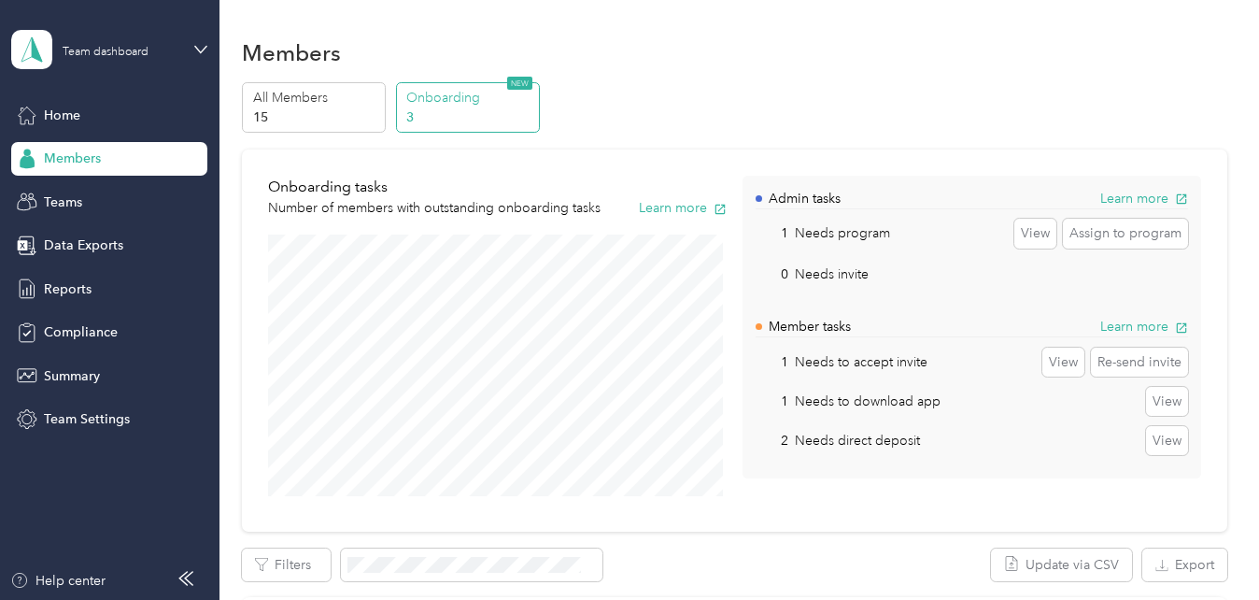
scroll to position [187, 0]
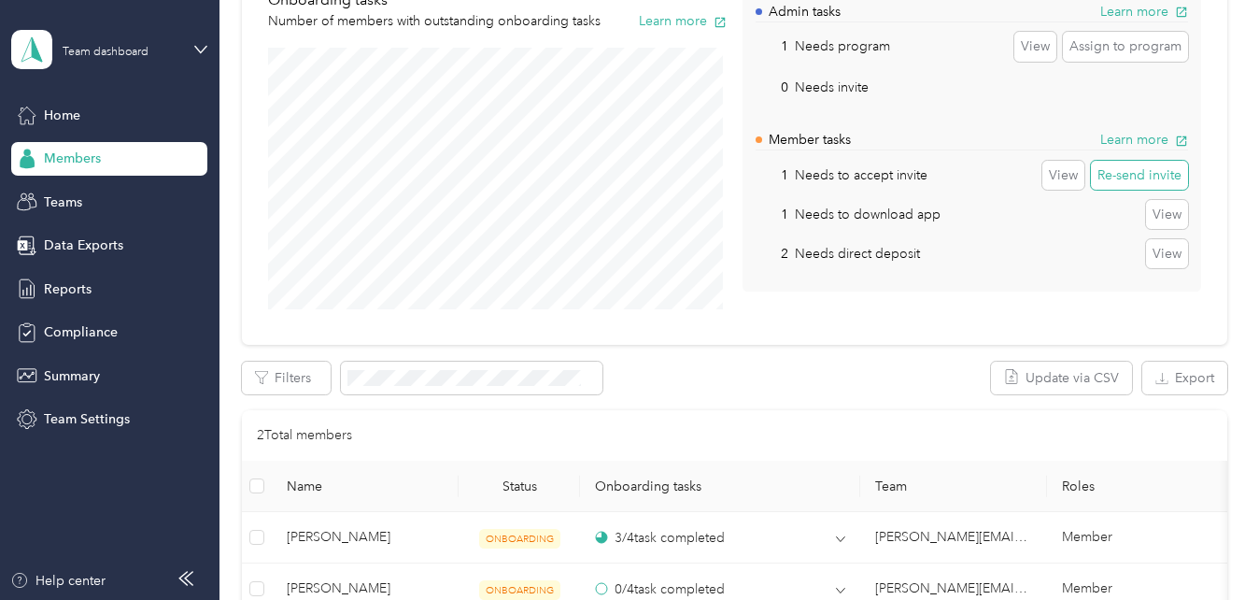
click at [1114, 176] on button "Re-send invite" at bounding box center [1139, 176] width 97 height 30
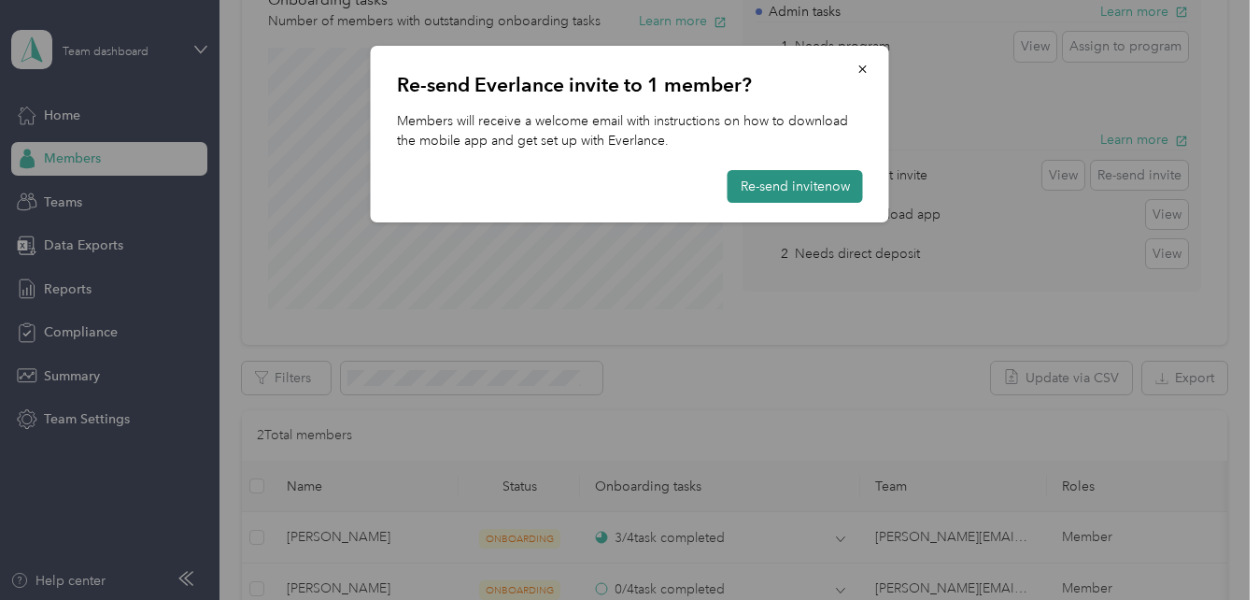
click at [794, 185] on button "Re-send invite now" at bounding box center [795, 186] width 135 height 33
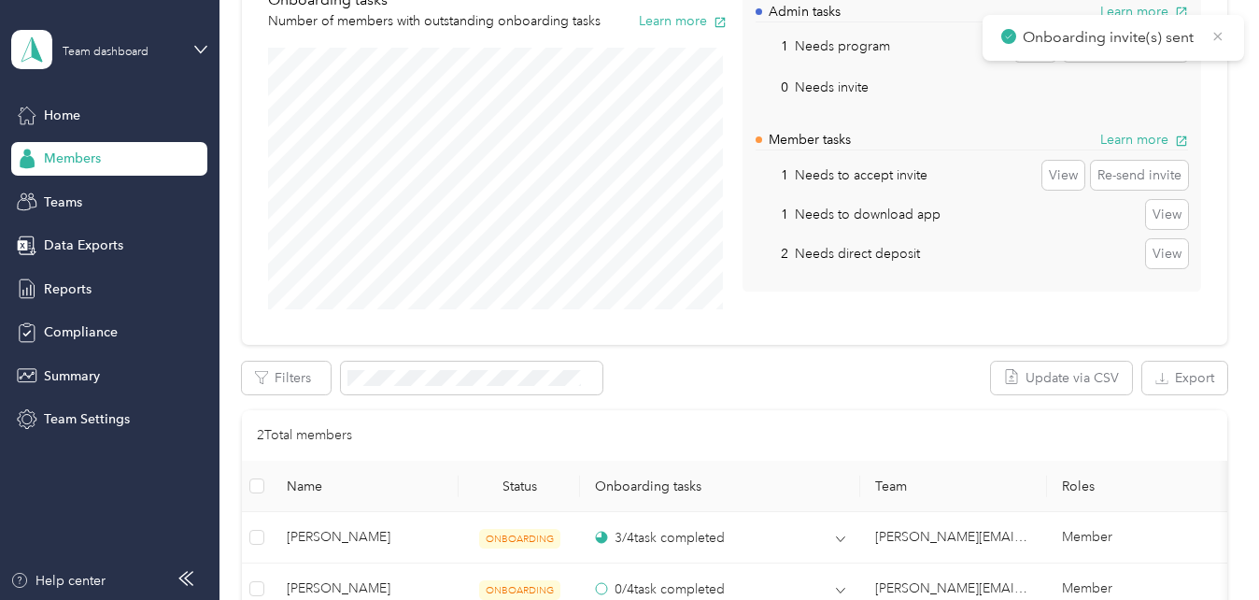
click at [1224, 35] on icon at bounding box center [1218, 36] width 15 height 17
click at [1170, 213] on button "View" at bounding box center [1167, 215] width 42 height 30
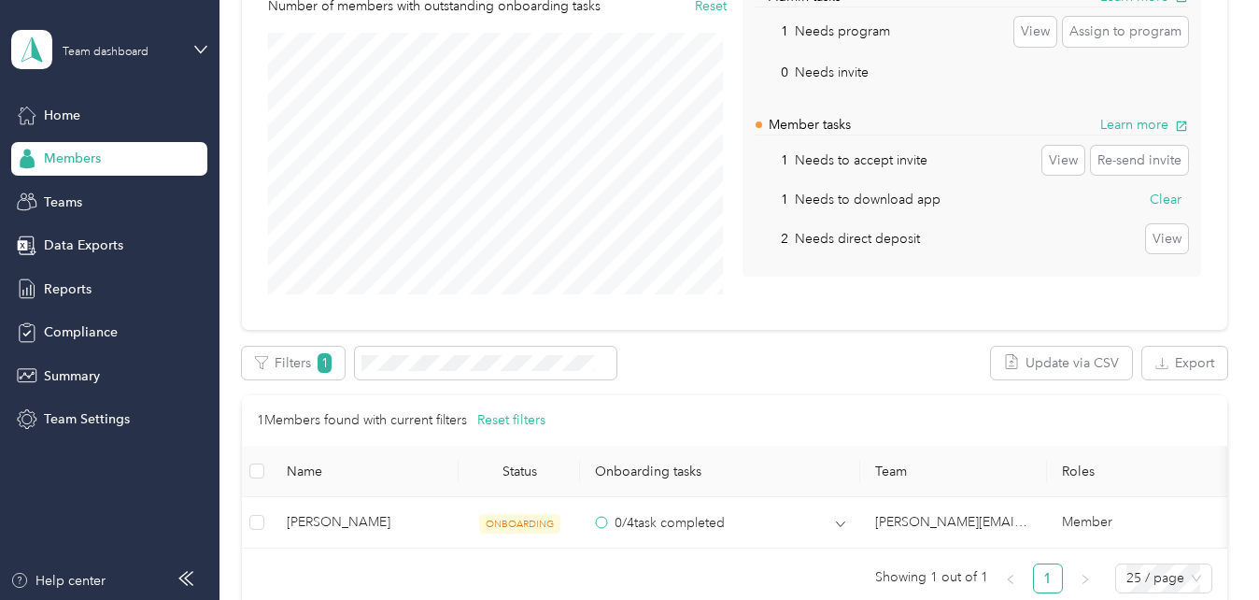
scroll to position [247, 0]
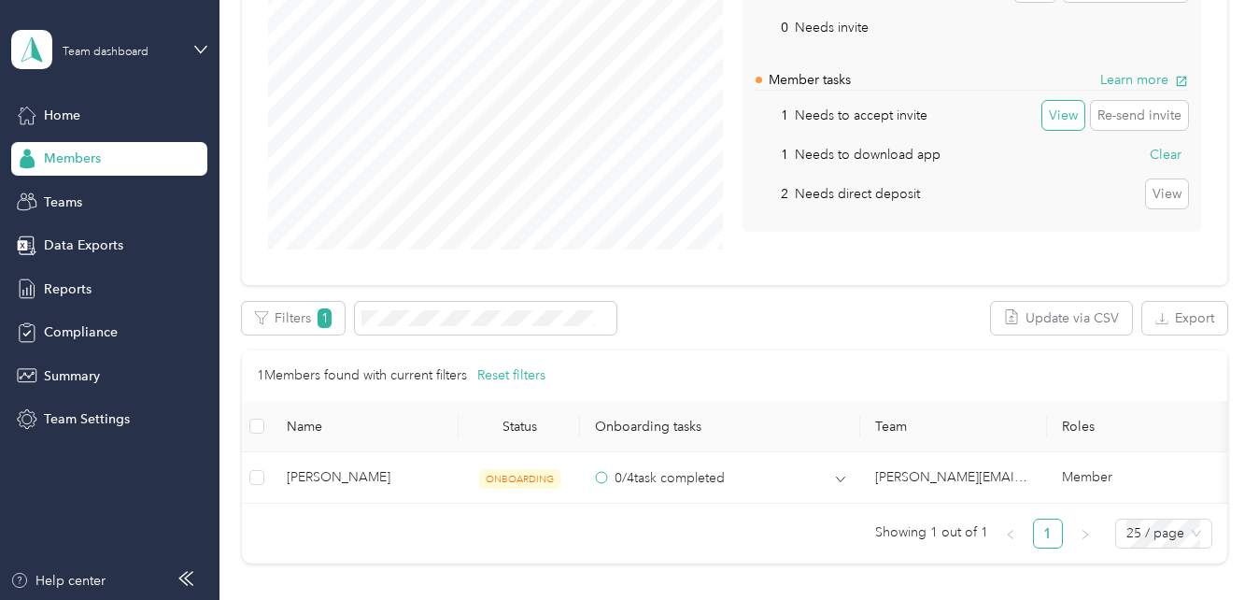
click at [1054, 114] on button "View" at bounding box center [1064, 116] width 42 height 30
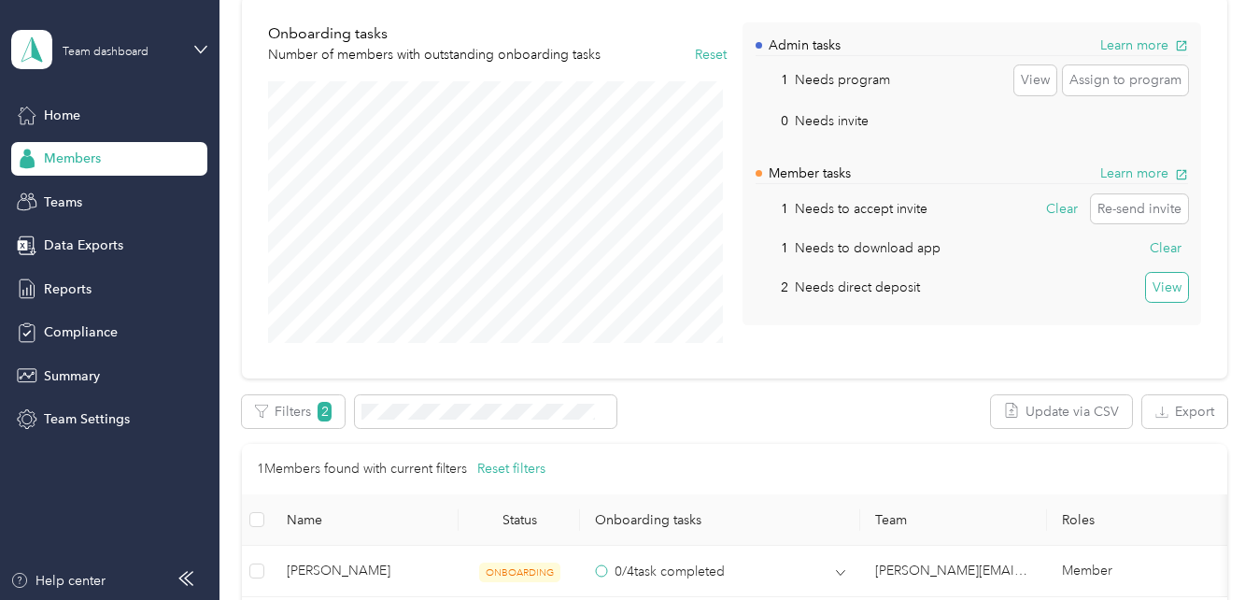
click at [1162, 288] on button "View" at bounding box center [1167, 288] width 42 height 30
drag, startPoint x: 1162, startPoint y: 288, endPoint x: 1071, endPoint y: 305, distance: 93.3
click at [1062, 310] on div "Admin tasks Learn more 1 Needs program View Assign to program 0 Needs invite Vi…" at bounding box center [972, 173] width 458 height 303
click at [893, 281] on p "Needs direct deposit" at bounding box center [857, 287] width 125 height 20
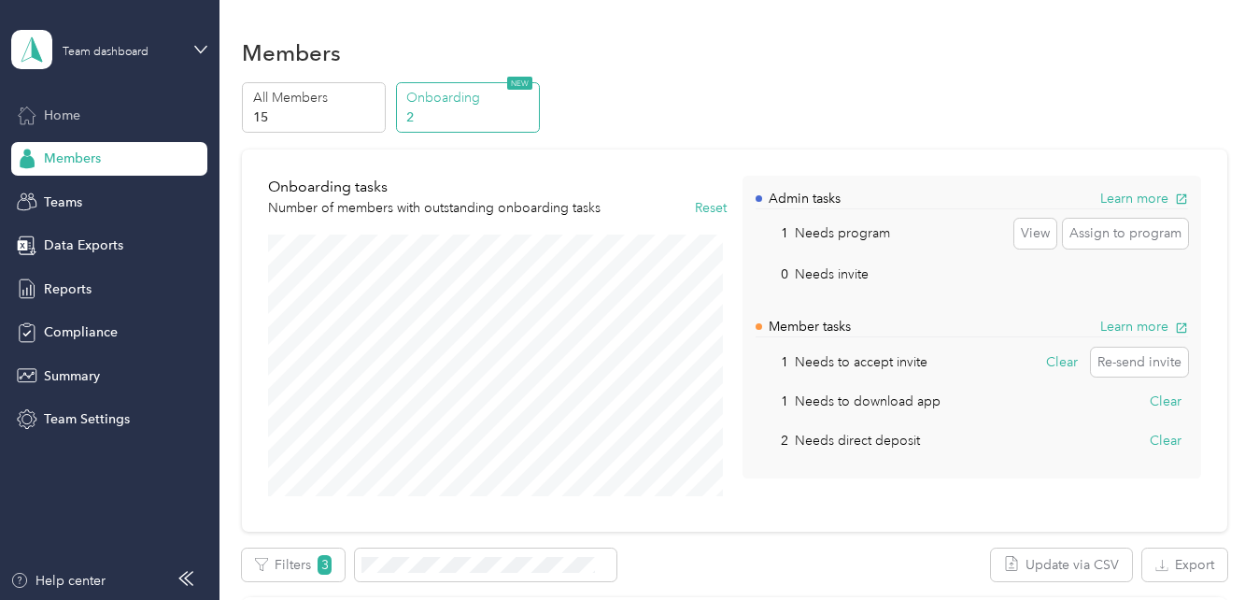
click at [46, 117] on span "Home" at bounding box center [62, 116] width 36 height 20
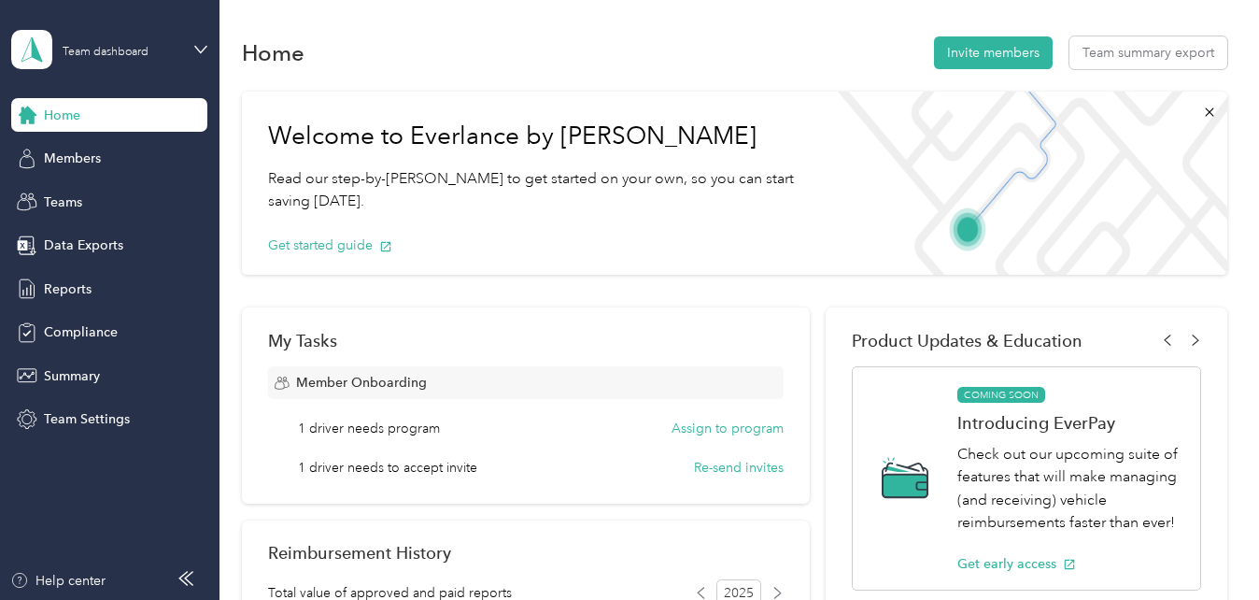
click at [191, 45] on div "Team dashboard" at bounding box center [109, 49] width 196 height 65
click at [87, 232] on div "Log out" at bounding box center [64, 239] width 72 height 20
